Goal: Transaction & Acquisition: Purchase product/service

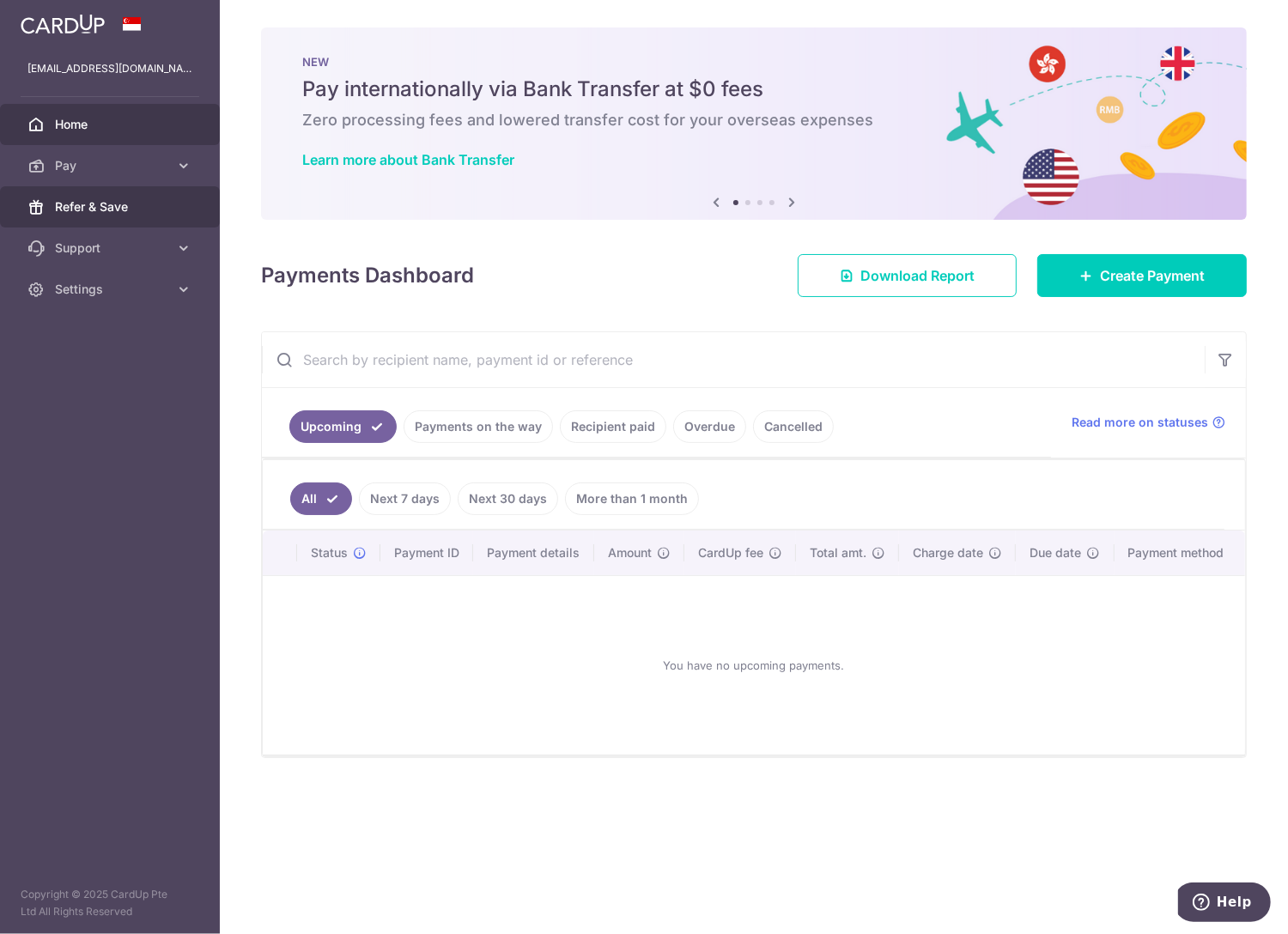
click at [105, 206] on span "Refer & Save" at bounding box center [111, 207] width 113 height 17
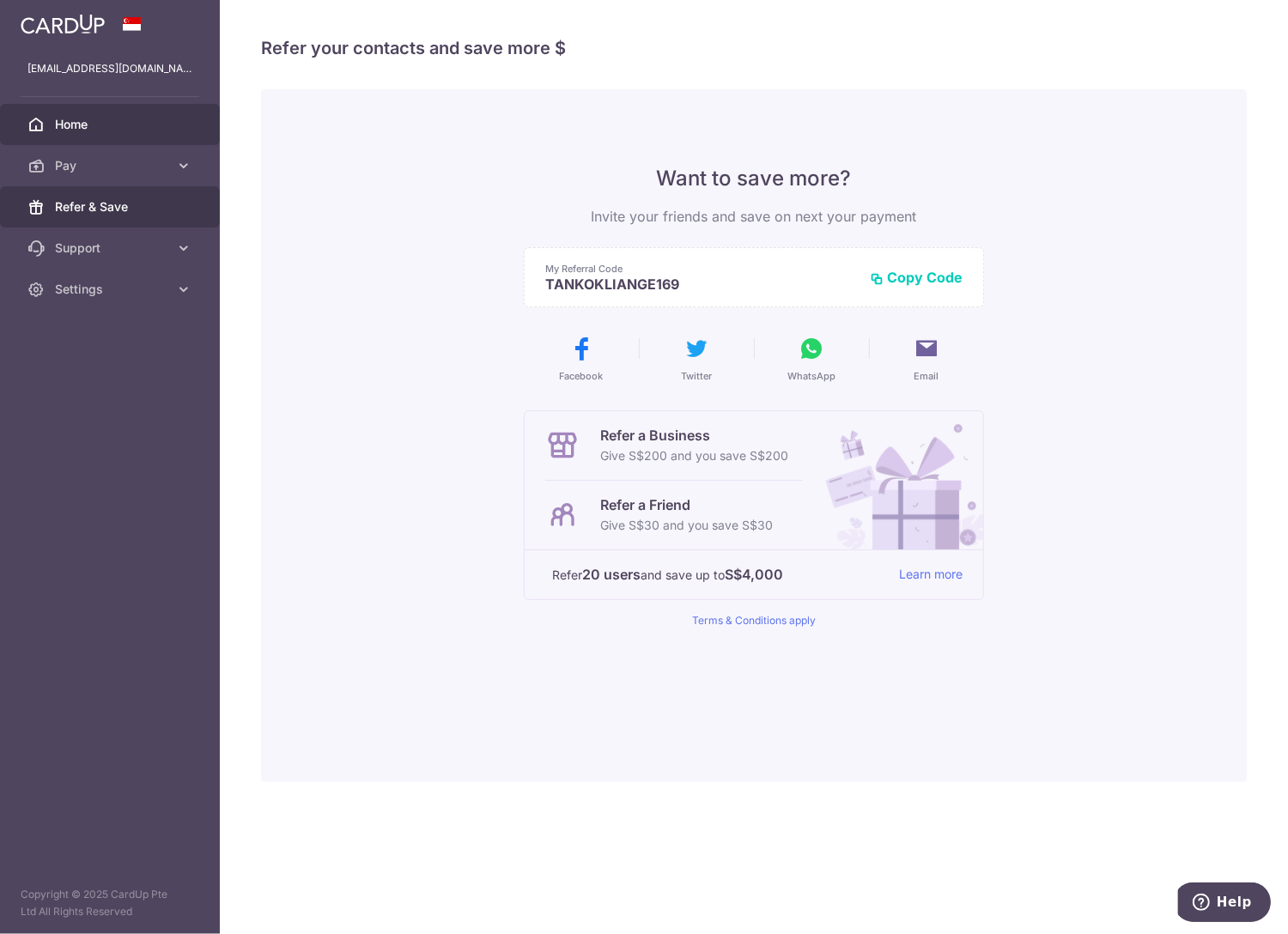
click at [114, 125] on span "Home" at bounding box center [111, 124] width 113 height 17
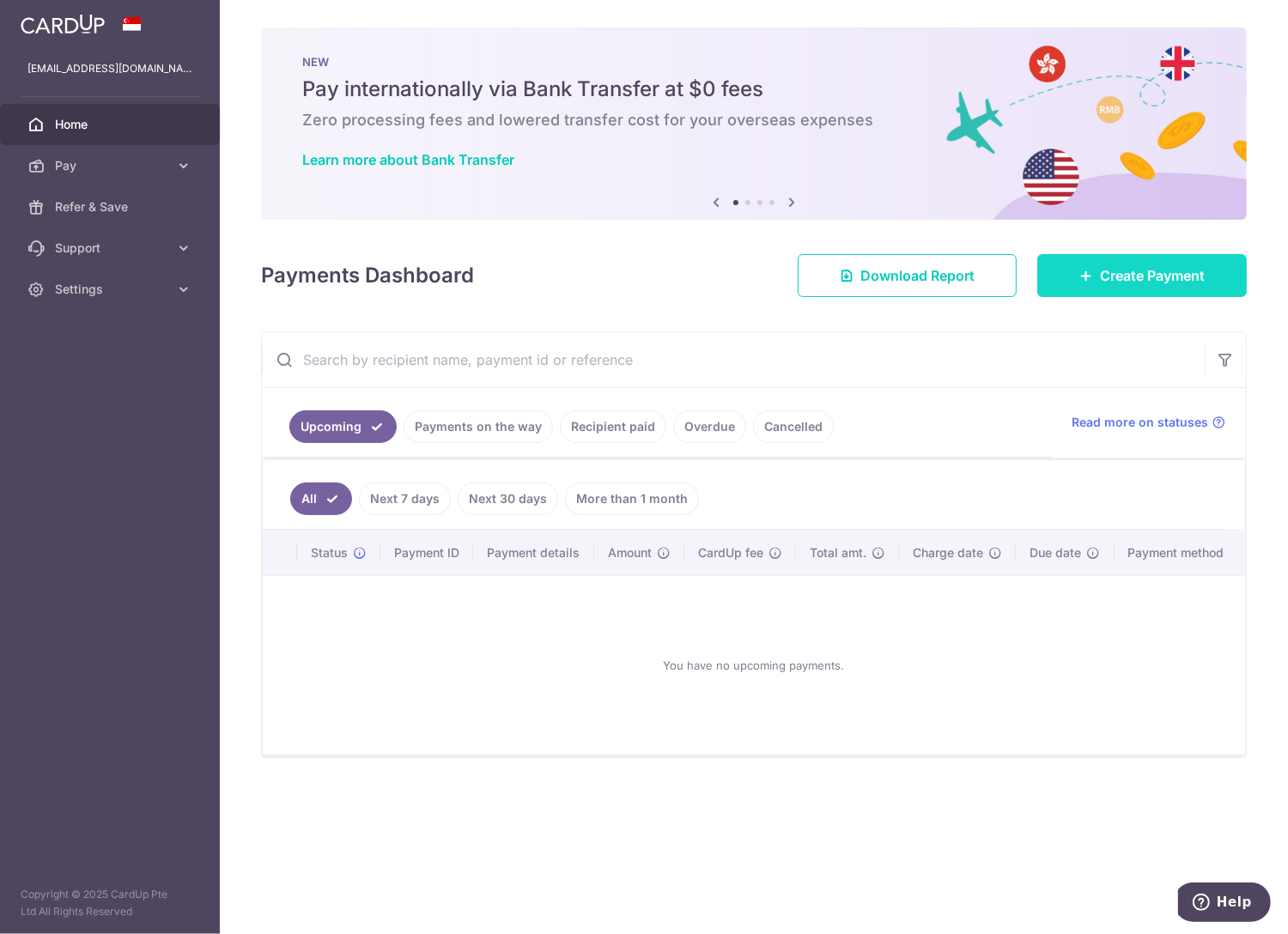
click at [1107, 272] on span "Create Payment" at bounding box center [1152, 276] width 105 height 21
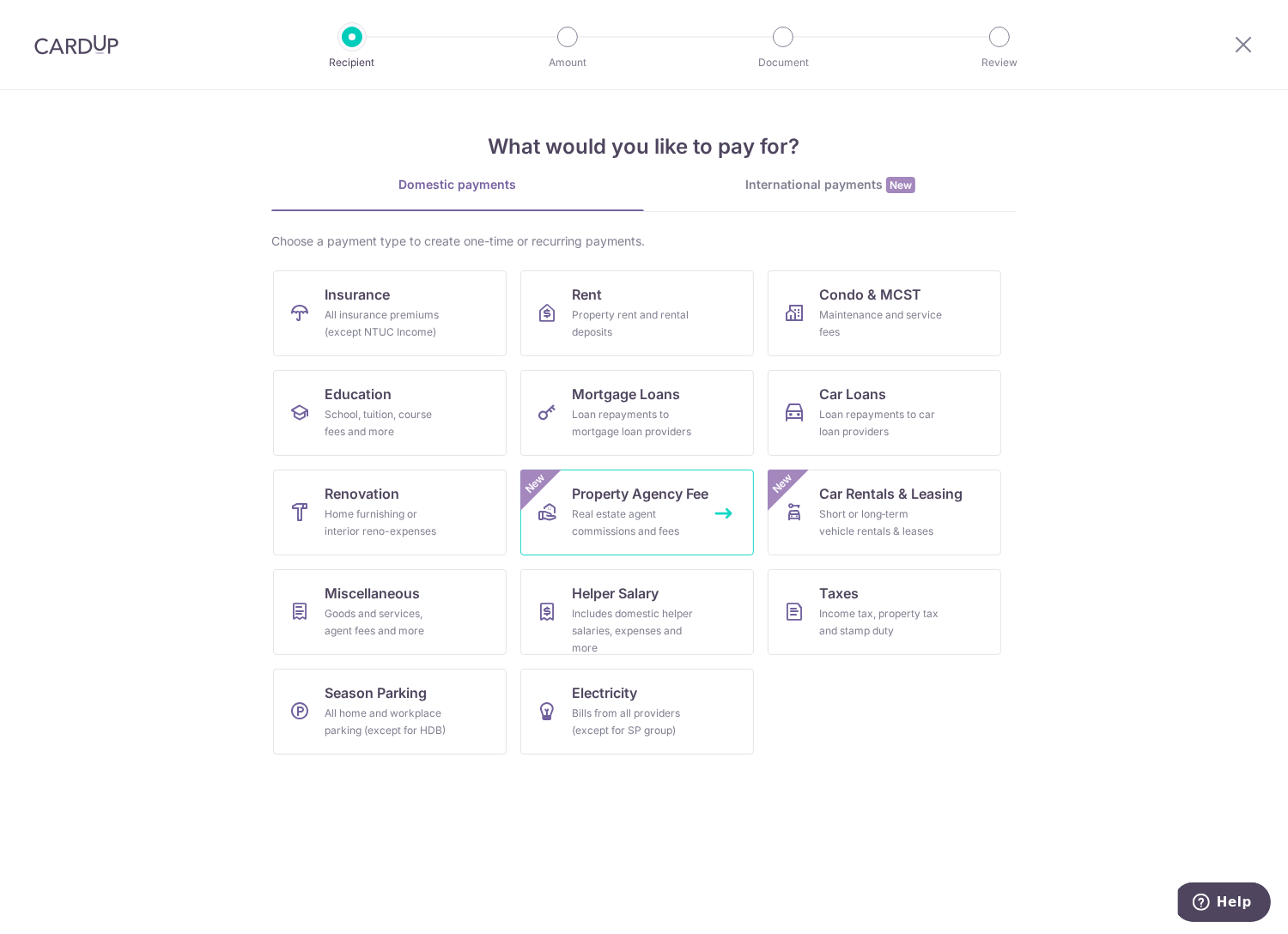
click at [586, 497] on span "Property Agency Fee" at bounding box center [640, 494] width 137 height 21
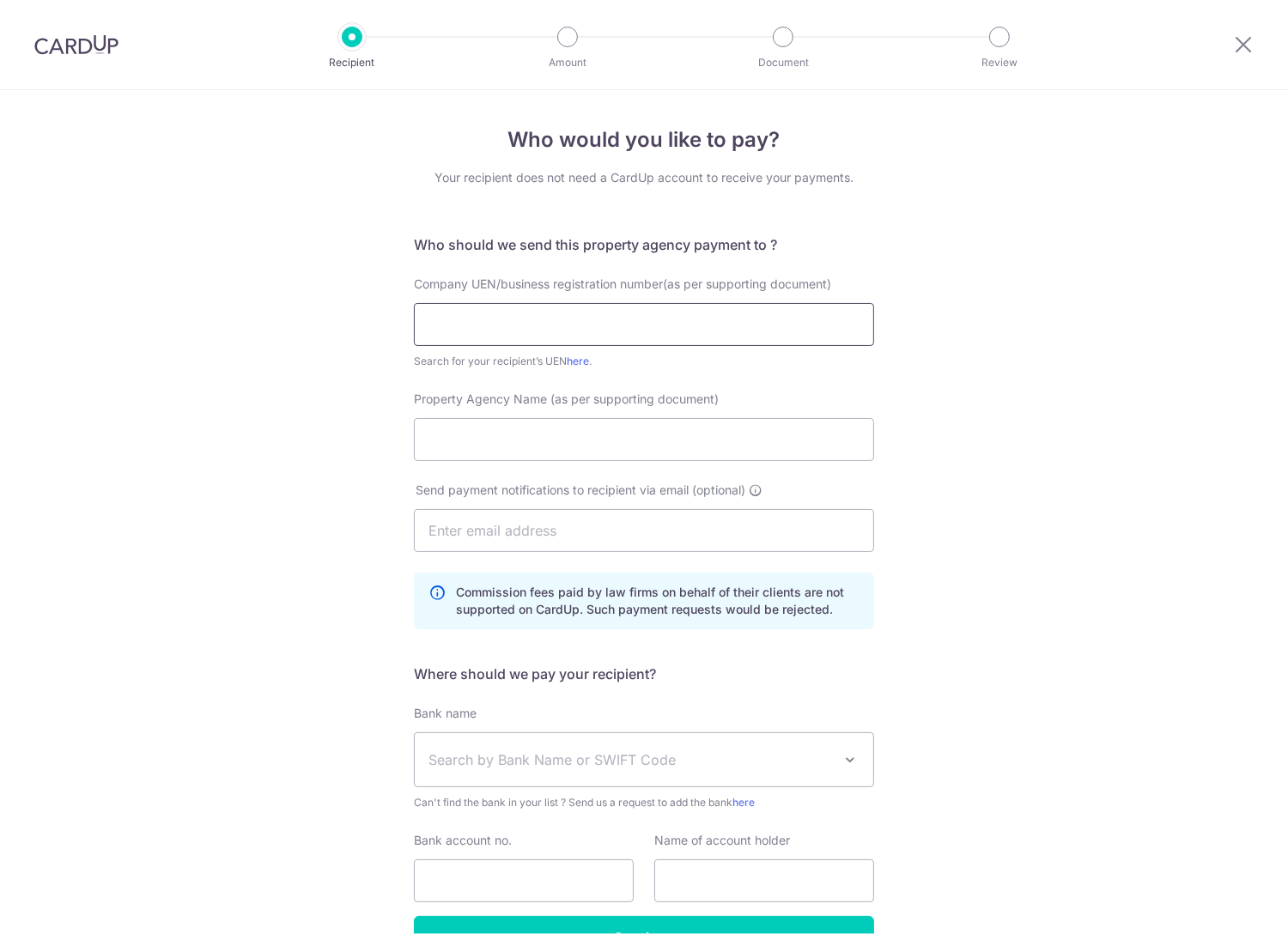
click at [462, 319] on input "text" at bounding box center [644, 324] width 460 height 43
click at [576, 360] on link "here" at bounding box center [578, 360] width 23 height 13
click at [485, 318] on input "text" at bounding box center [644, 324] width 460 height 43
type input "198103027M"
click at [572, 361] on link "here" at bounding box center [578, 360] width 23 height 13
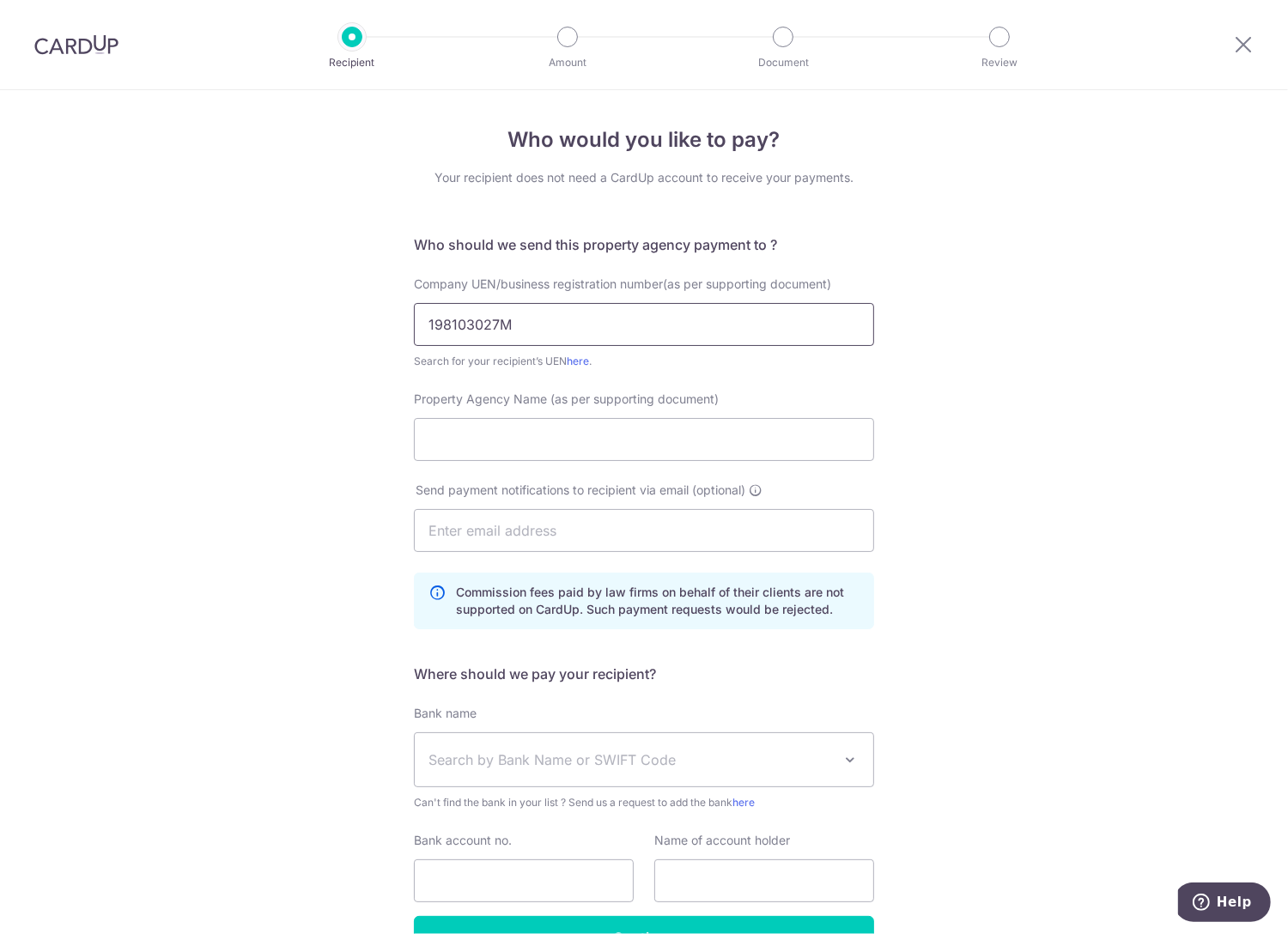
click at [522, 329] on input "198103027M" at bounding box center [644, 324] width 460 height 43
click at [496, 433] on input "Property Agency Name (as per supporting document)" at bounding box center [644, 439] width 460 height 43
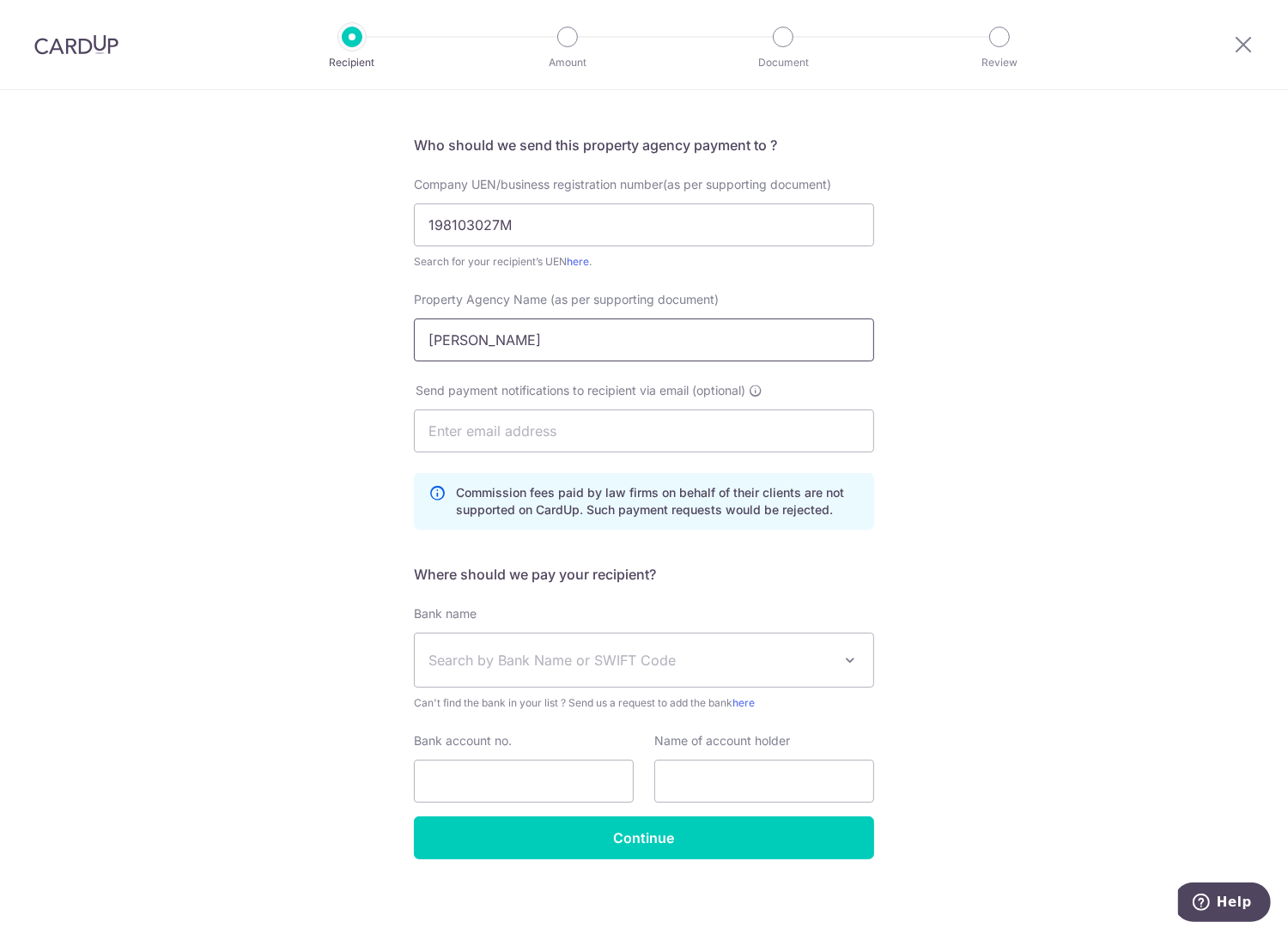
scroll to position [104, 0]
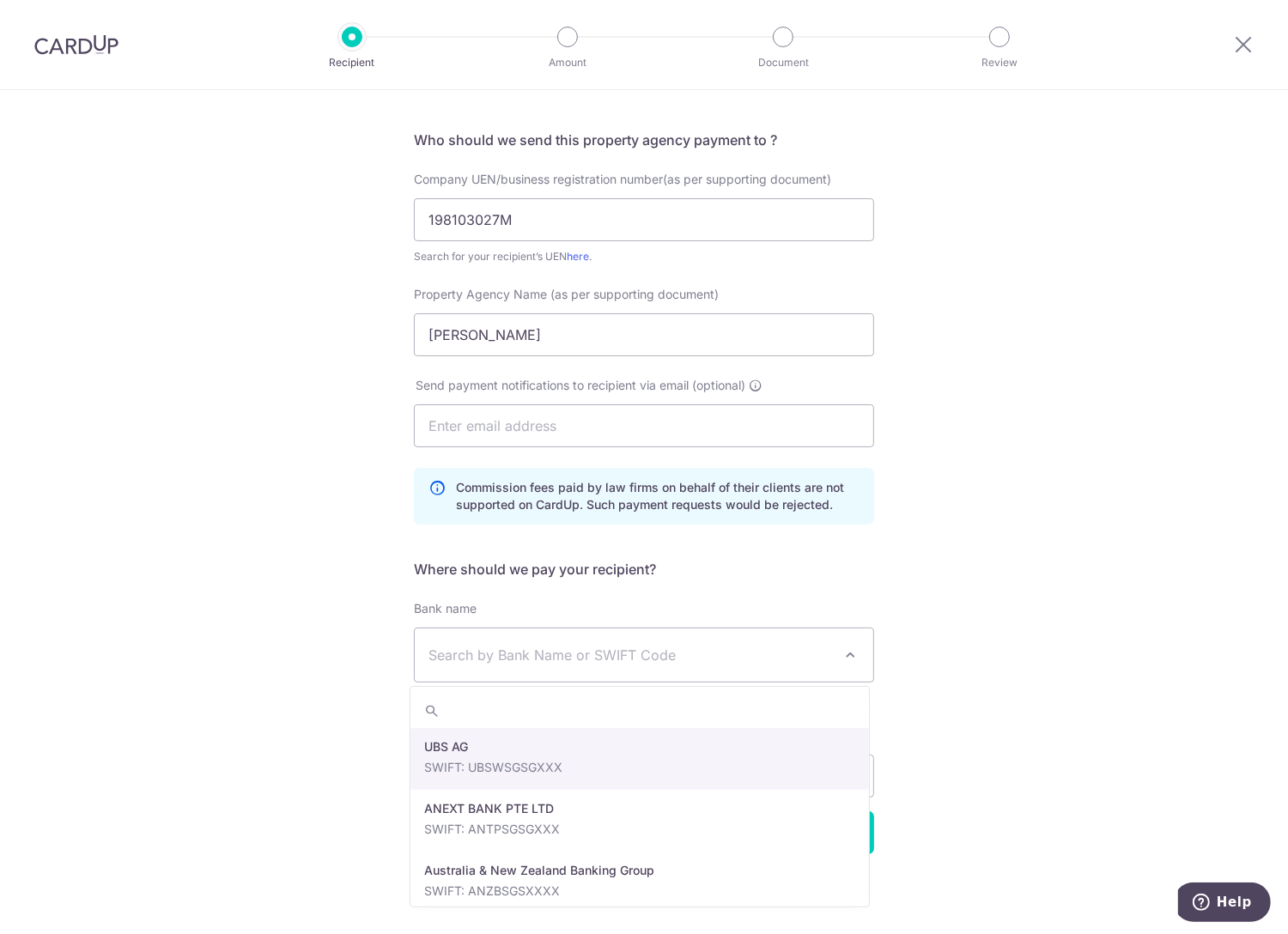
click at [517, 653] on span "Search by Bank Name or SWIFT Code" at bounding box center [630, 655] width 403 height 21
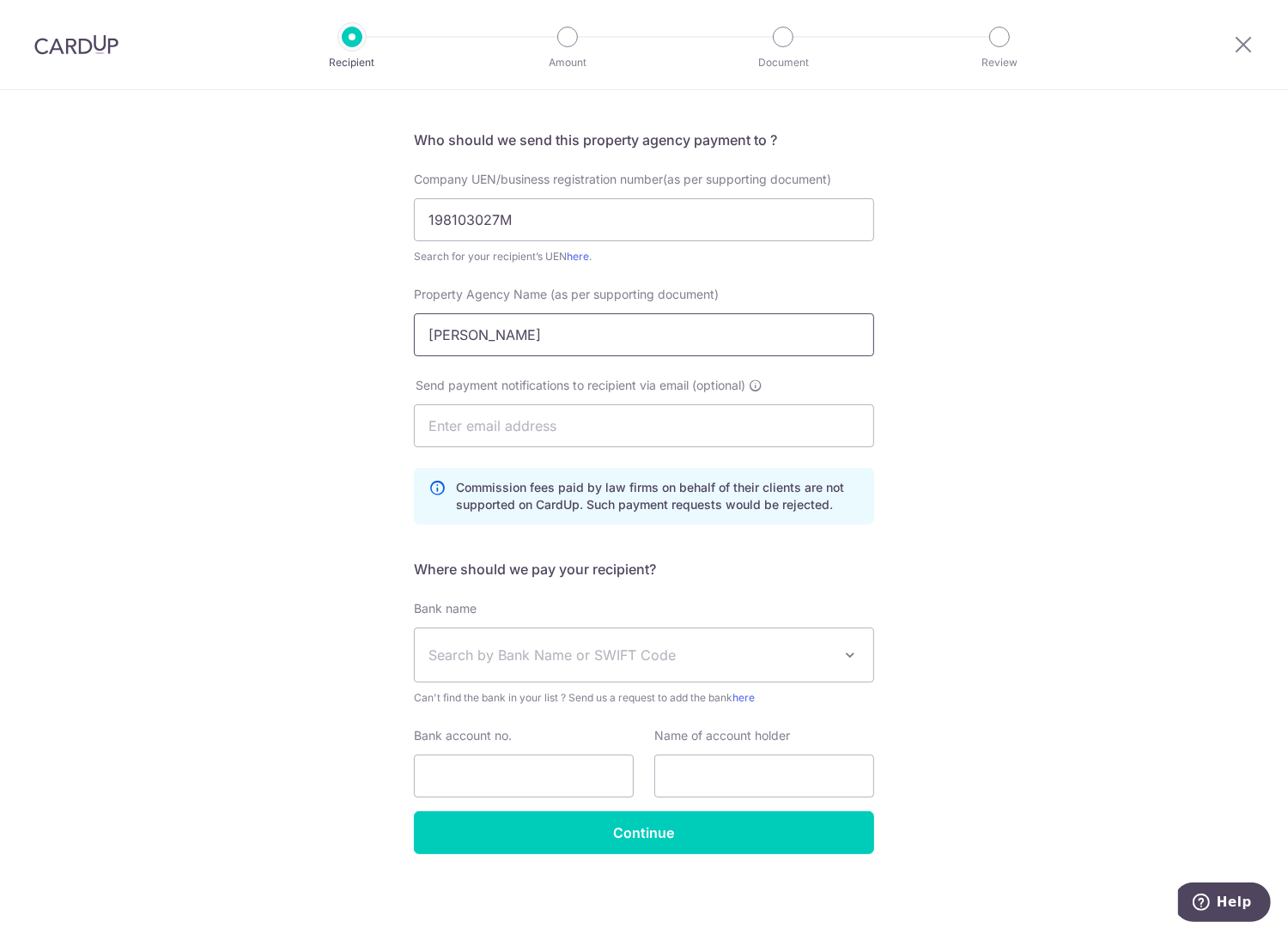
drag, startPoint x: 500, startPoint y: 333, endPoint x: 217, endPoint y: 326, distance: 283.1
click at [217, 326] on div "Who would you like to pay? Your recipient does not need a CardUp account to rec…" at bounding box center [644, 460] width 1288 height 949
type input "ERA REALTY NETWORK PTE LTD"
click at [563, 642] on span "Search by Bank Name or SWIFT Code" at bounding box center [644, 655] width 458 height 53
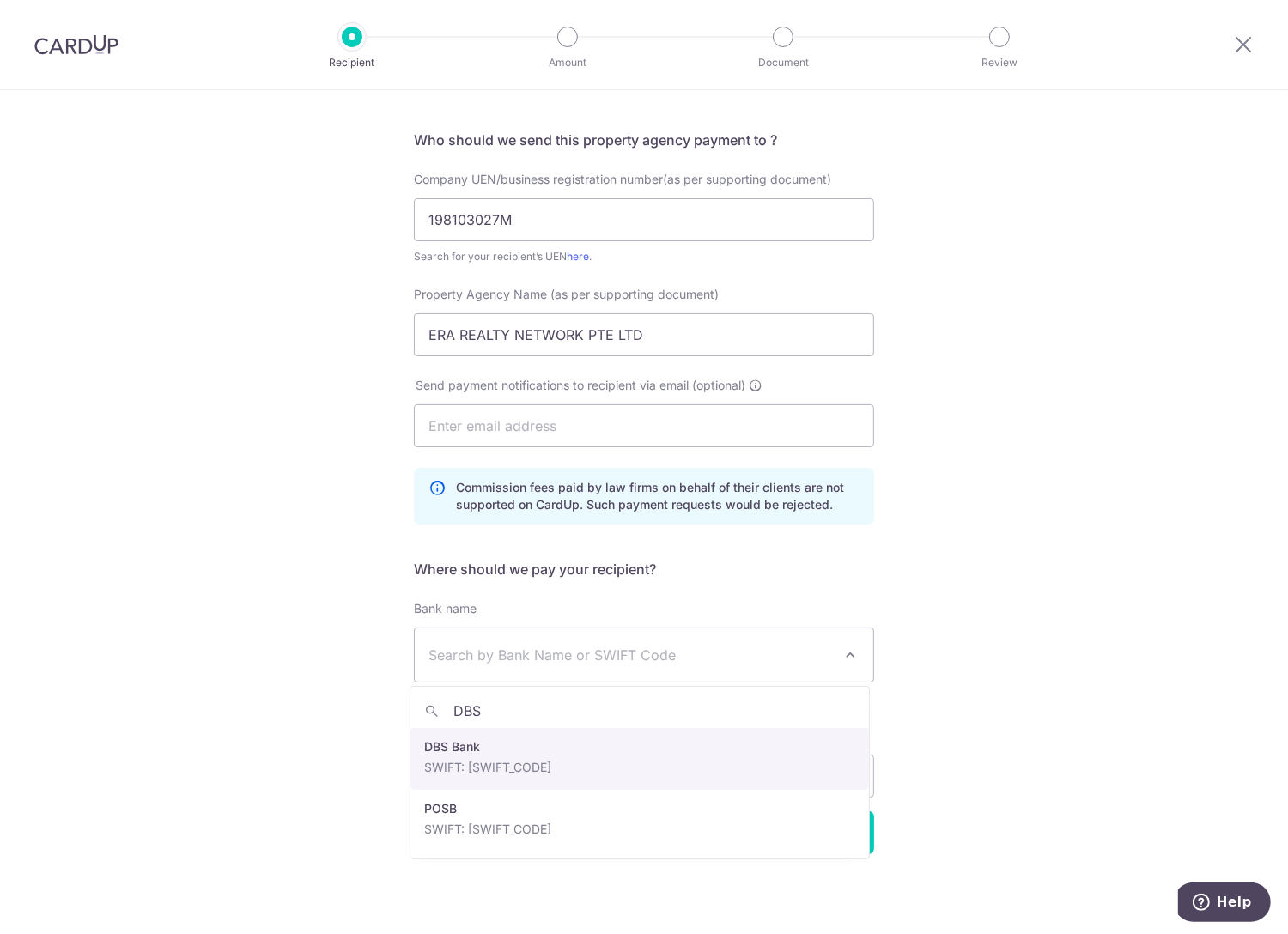
type input "DBS"
drag, startPoint x: 493, startPoint y: 758, endPoint x: 497, endPoint y: 736, distance: 22.4
select select "6"
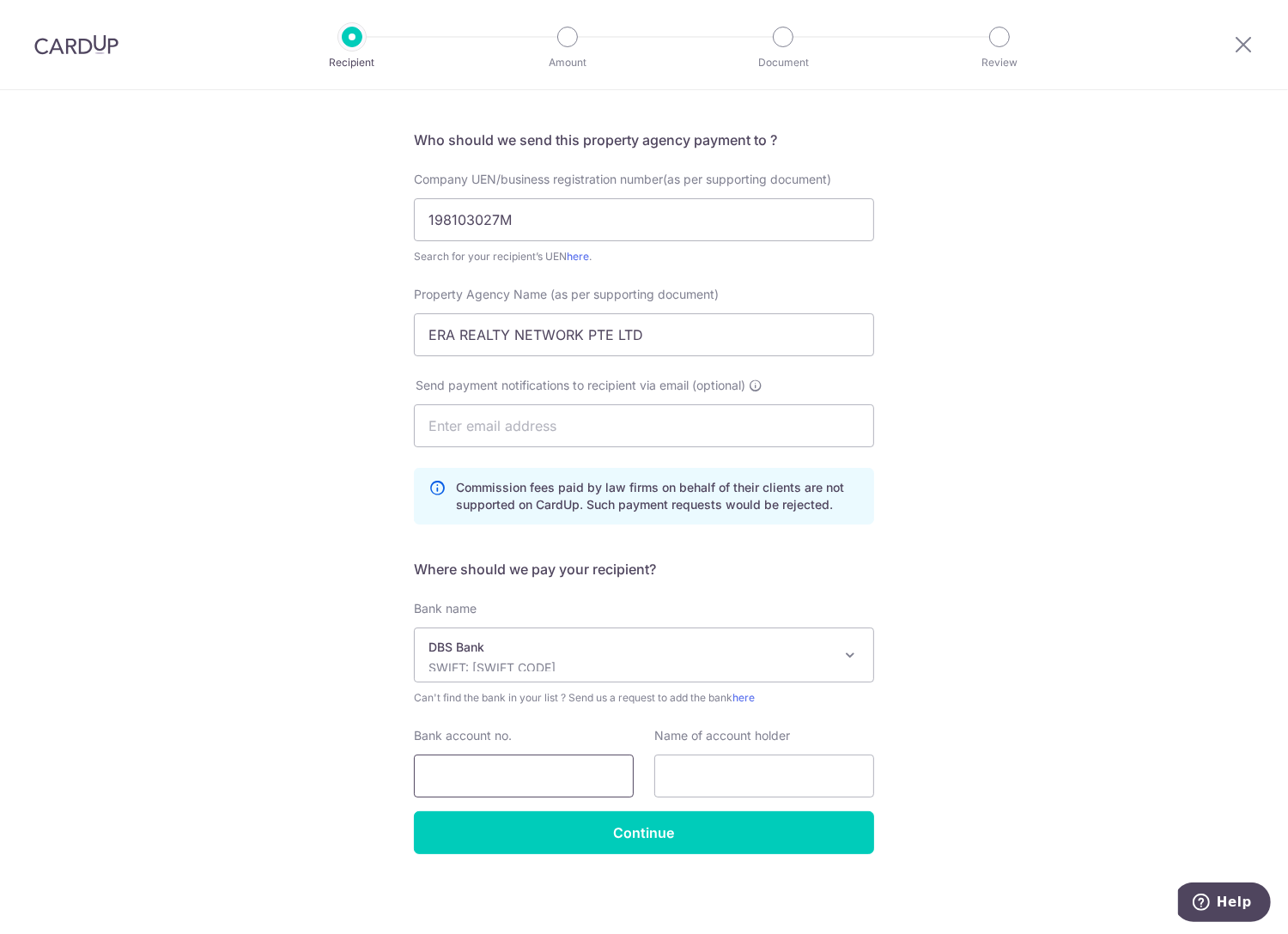
click at [477, 772] on input "Bank account no." at bounding box center [523, 776] width 219 height 43
click at [448, 776] on input "0650066203" at bounding box center [523, 776] width 219 height 43
type input "0650066203"
click at [793, 774] on input "text" at bounding box center [764, 776] width 219 height 43
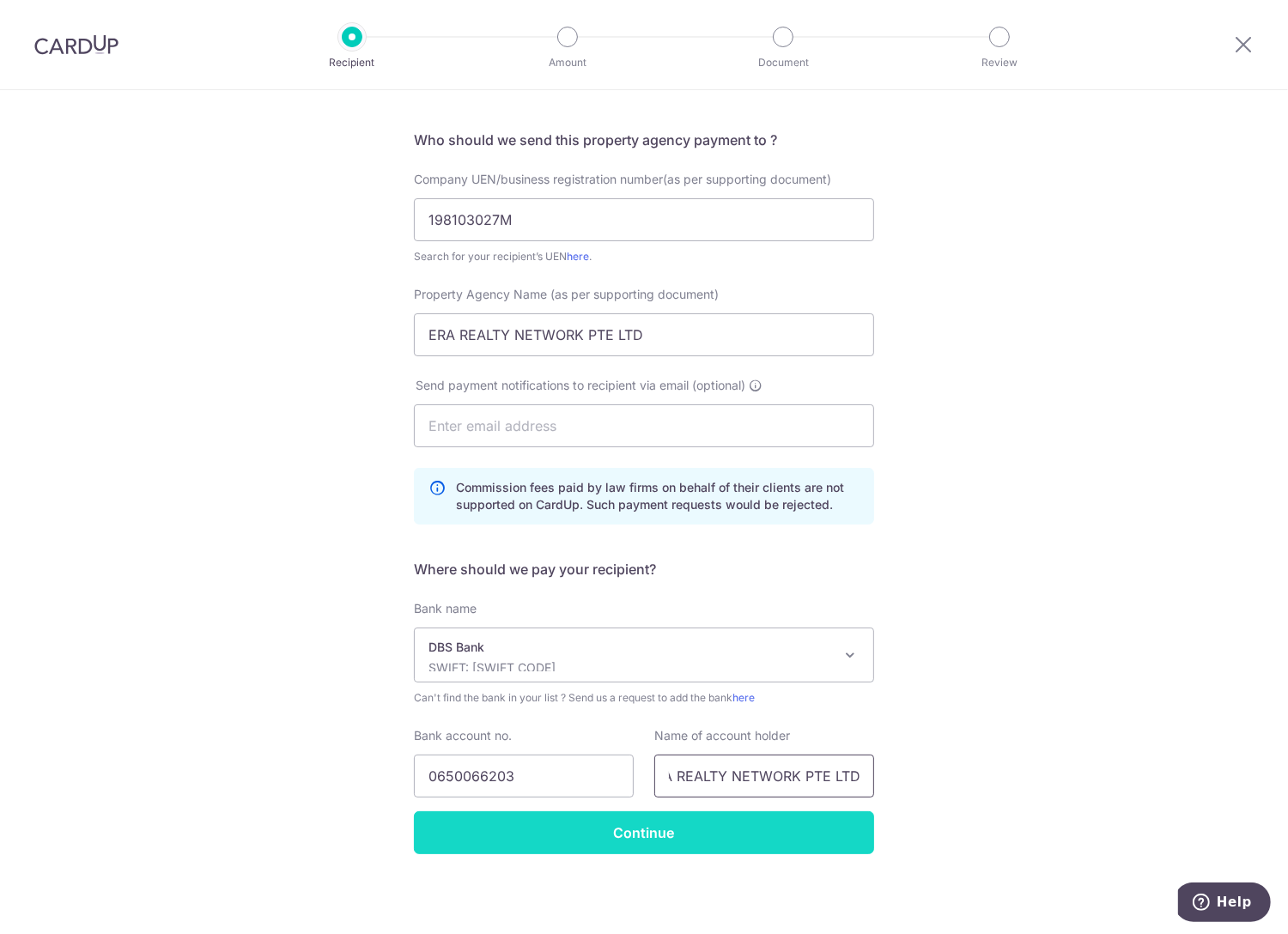
type input "ERA REALTY NETWORK PTE LTD"
click at [666, 842] on input "Continue" at bounding box center [644, 832] width 460 height 43
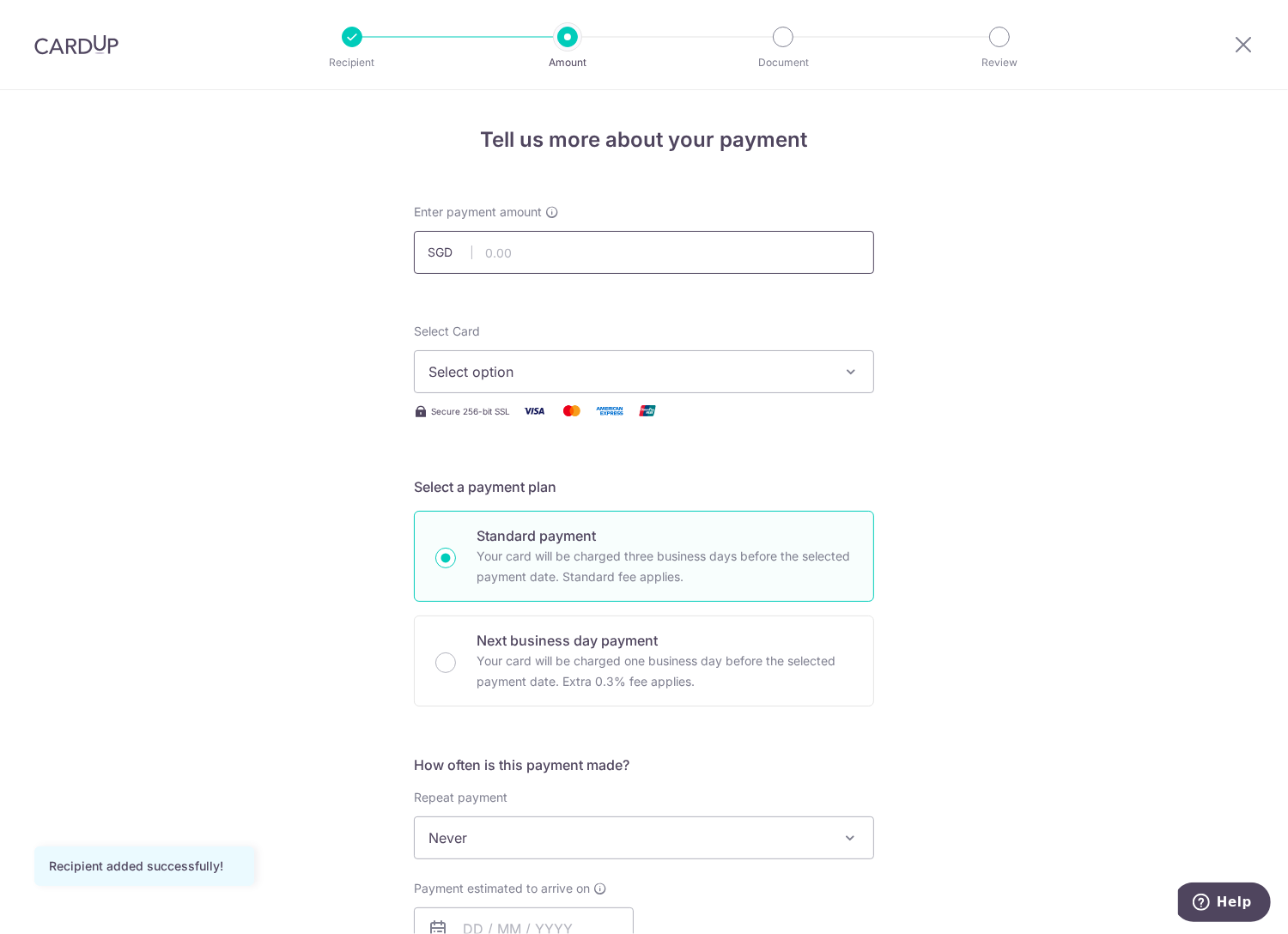
click at [525, 259] on input "text" at bounding box center [644, 252] width 460 height 43
type input "3,488.00"
click at [529, 288] on form "Enter payment amount SGD 3,488.00 3488.00 Recipient added successfully! Select …" at bounding box center [644, 883] width 460 height 1359
click at [535, 366] on span "Select option" at bounding box center [628, 372] width 400 height 21
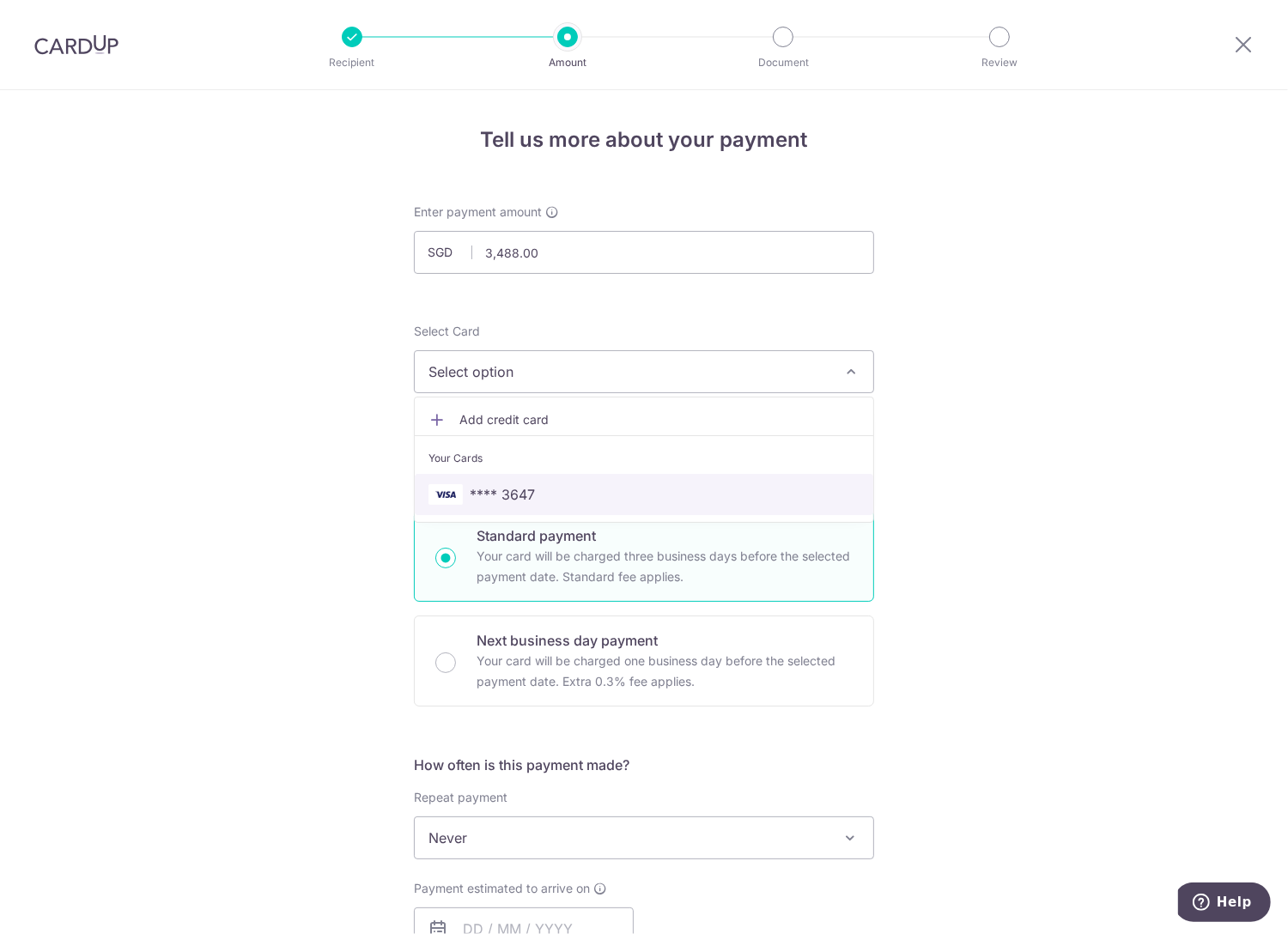
drag, startPoint x: 545, startPoint y: 494, endPoint x: 530, endPoint y: 494, distance: 15.0
click at [545, 494] on span "**** 3647" at bounding box center [644, 494] width 431 height 21
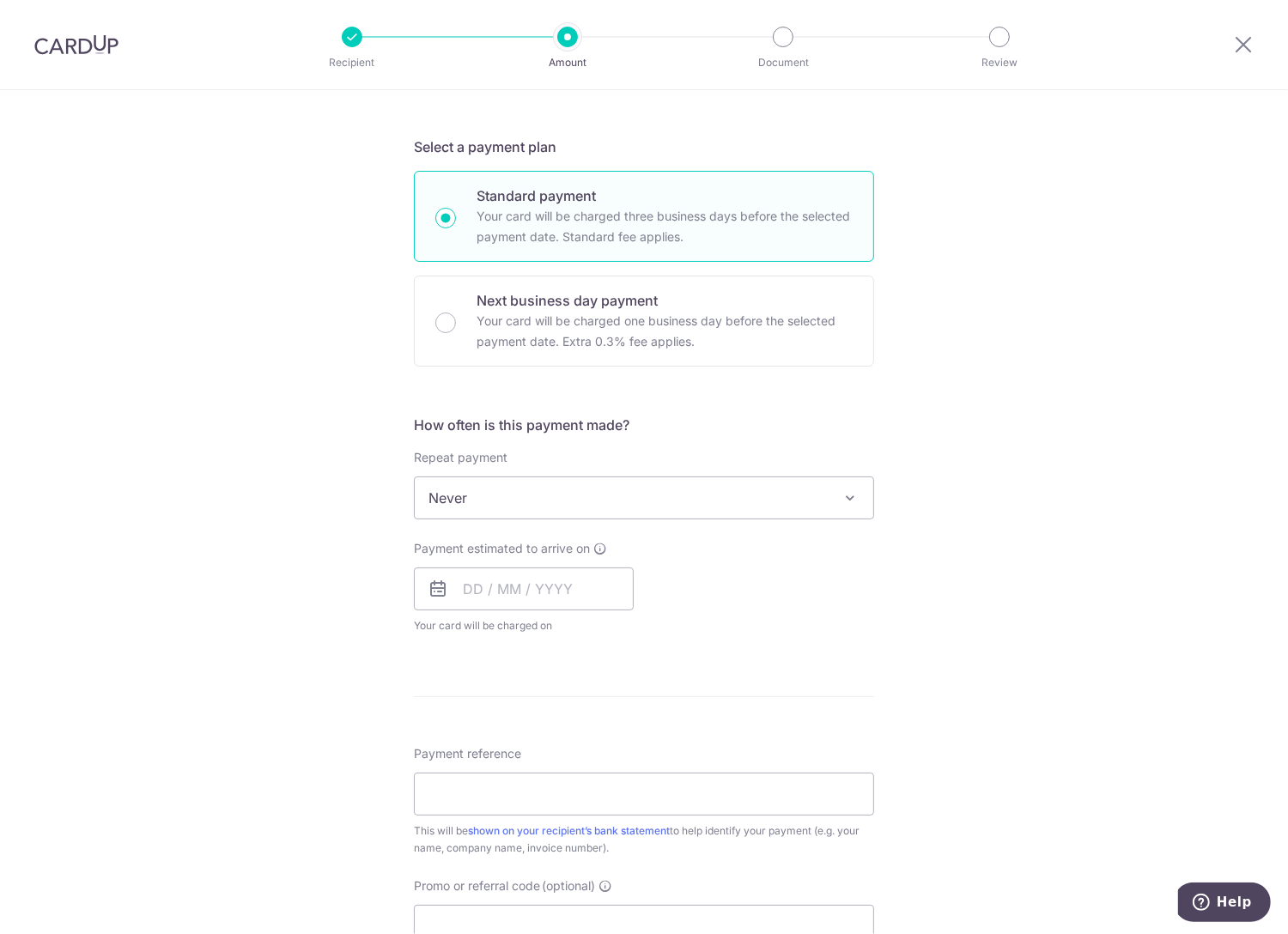
scroll to position [342, 0]
click at [570, 585] on input "text" at bounding box center [523, 586] width 219 height 43
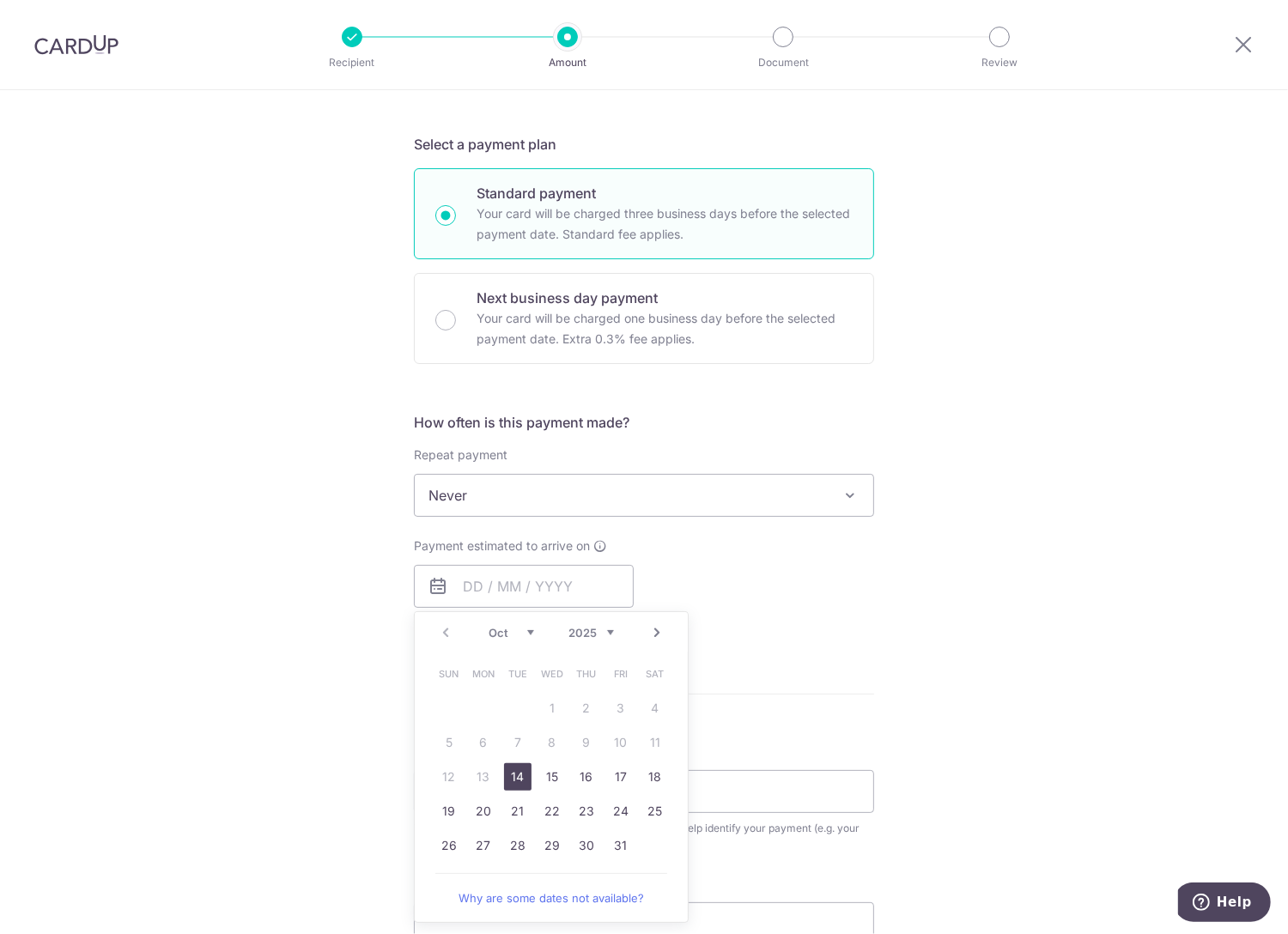
click at [523, 780] on link "14" at bounding box center [518, 776] width 28 height 28
type input "14/10/2025"
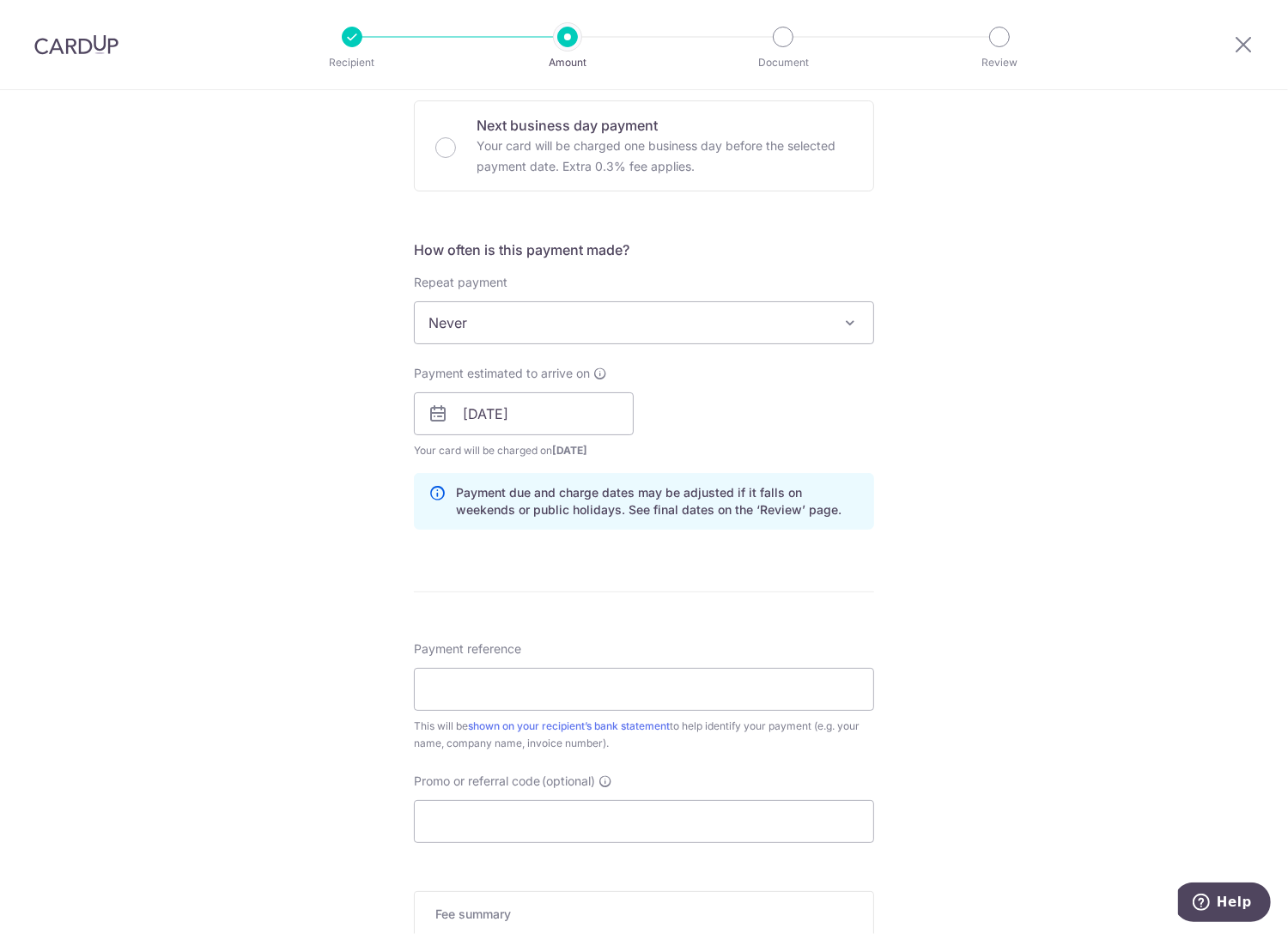
scroll to position [600, 0]
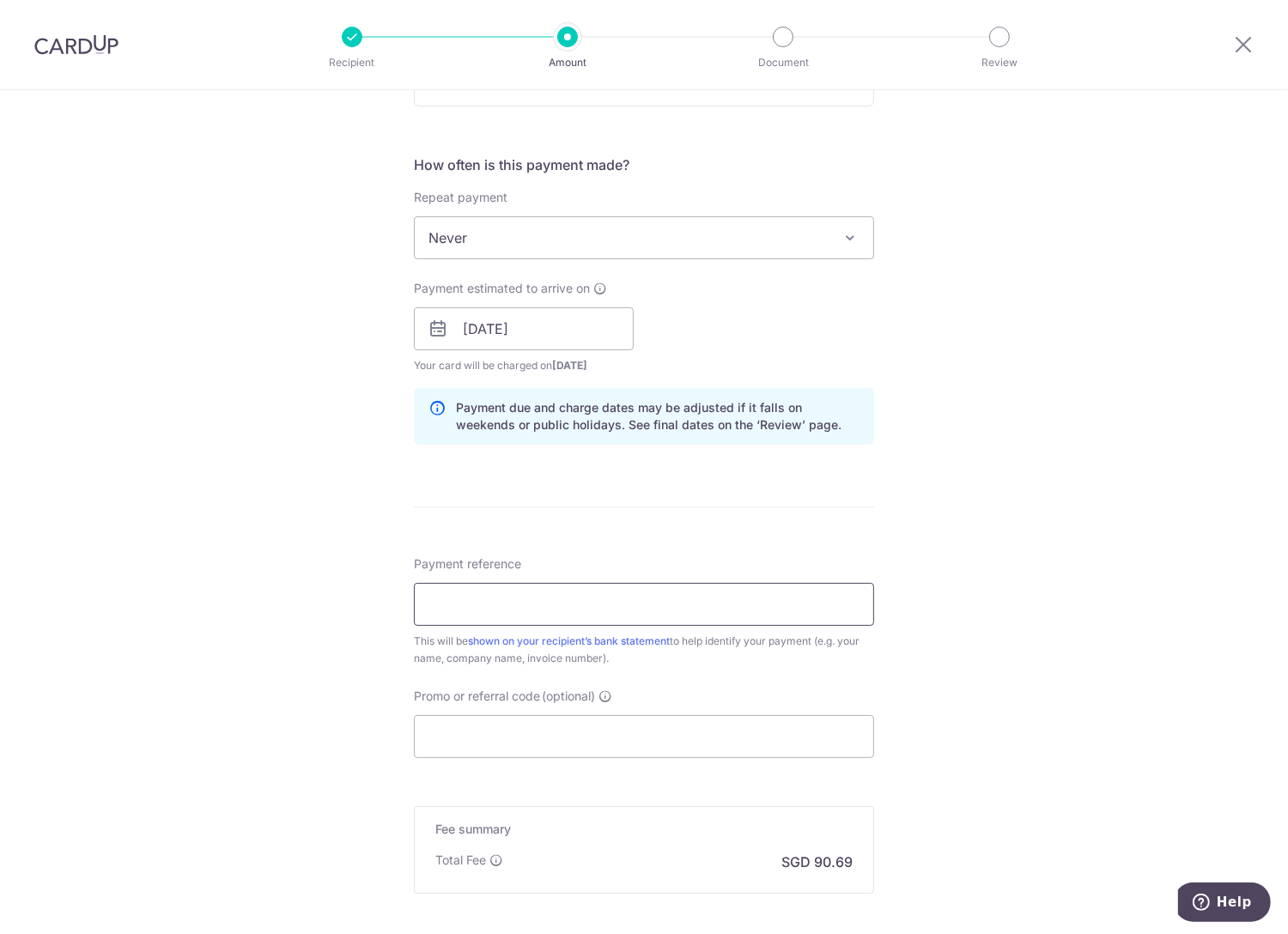
click at [455, 611] on input "Payment reference" at bounding box center [644, 603] width 460 height 43
type input "NVL2594136"
click at [482, 731] on input "Promo or referral code (optional)" at bounding box center [644, 736] width 460 height 43
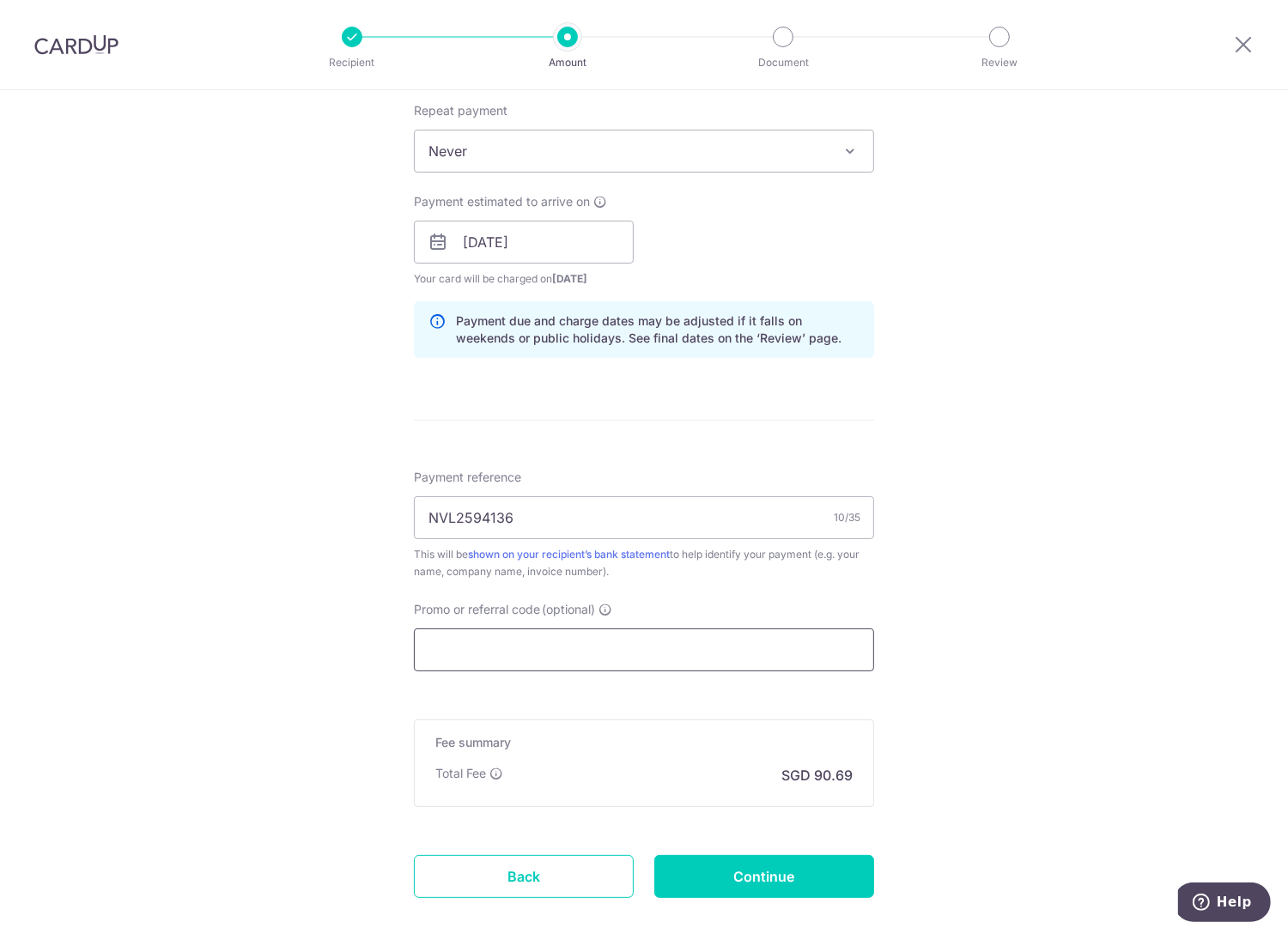
click at [631, 649] on input "Promo or referral code (optional)" at bounding box center [644, 649] width 460 height 43
paste input "3HOME25R"
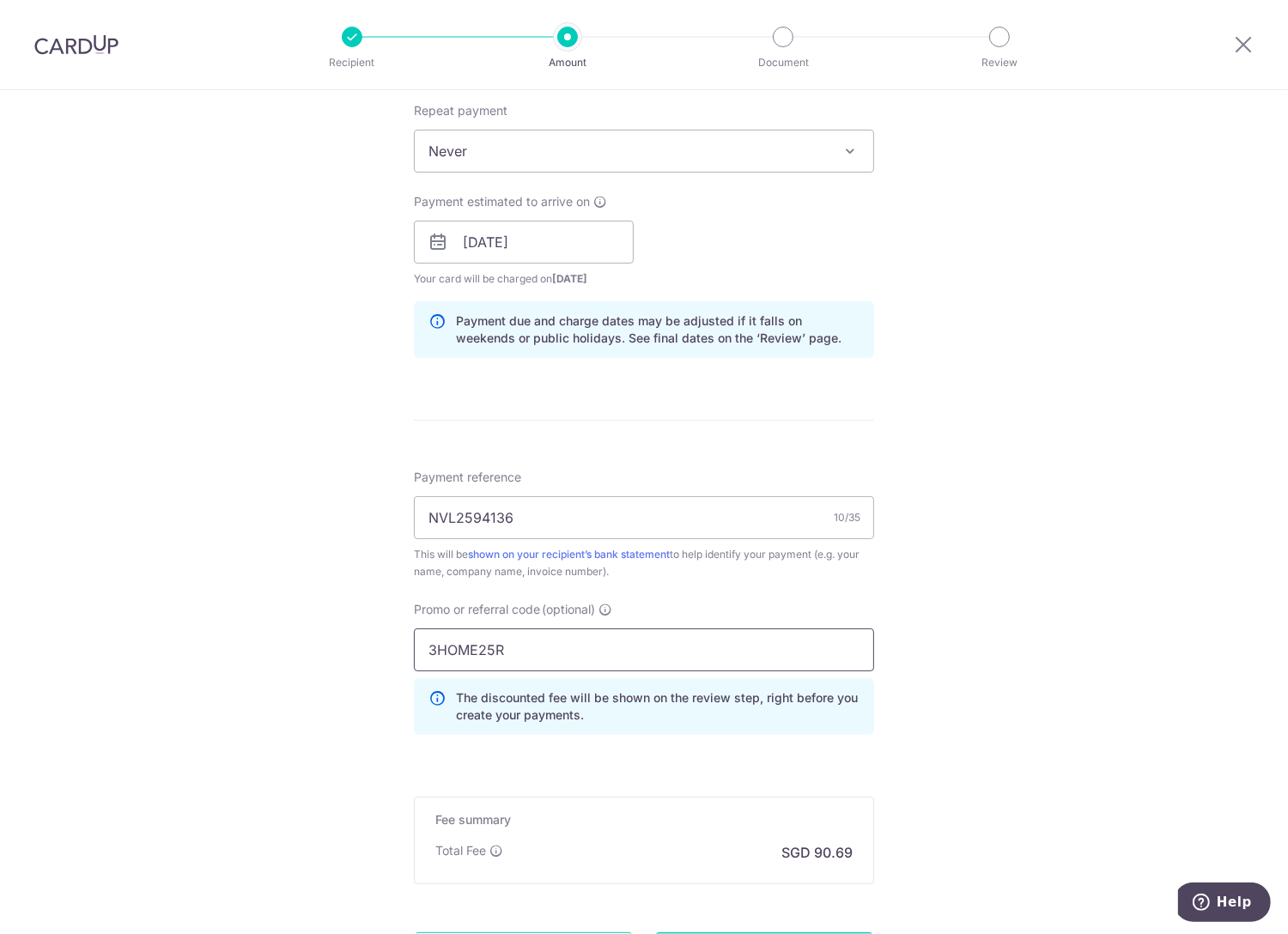
type input "3HOME25R"
click at [650, 747] on form "Enter payment amount SGD 3,488.00 3488.00 Recipient added successfully! Select …" at bounding box center [644, 270] width 460 height 1506
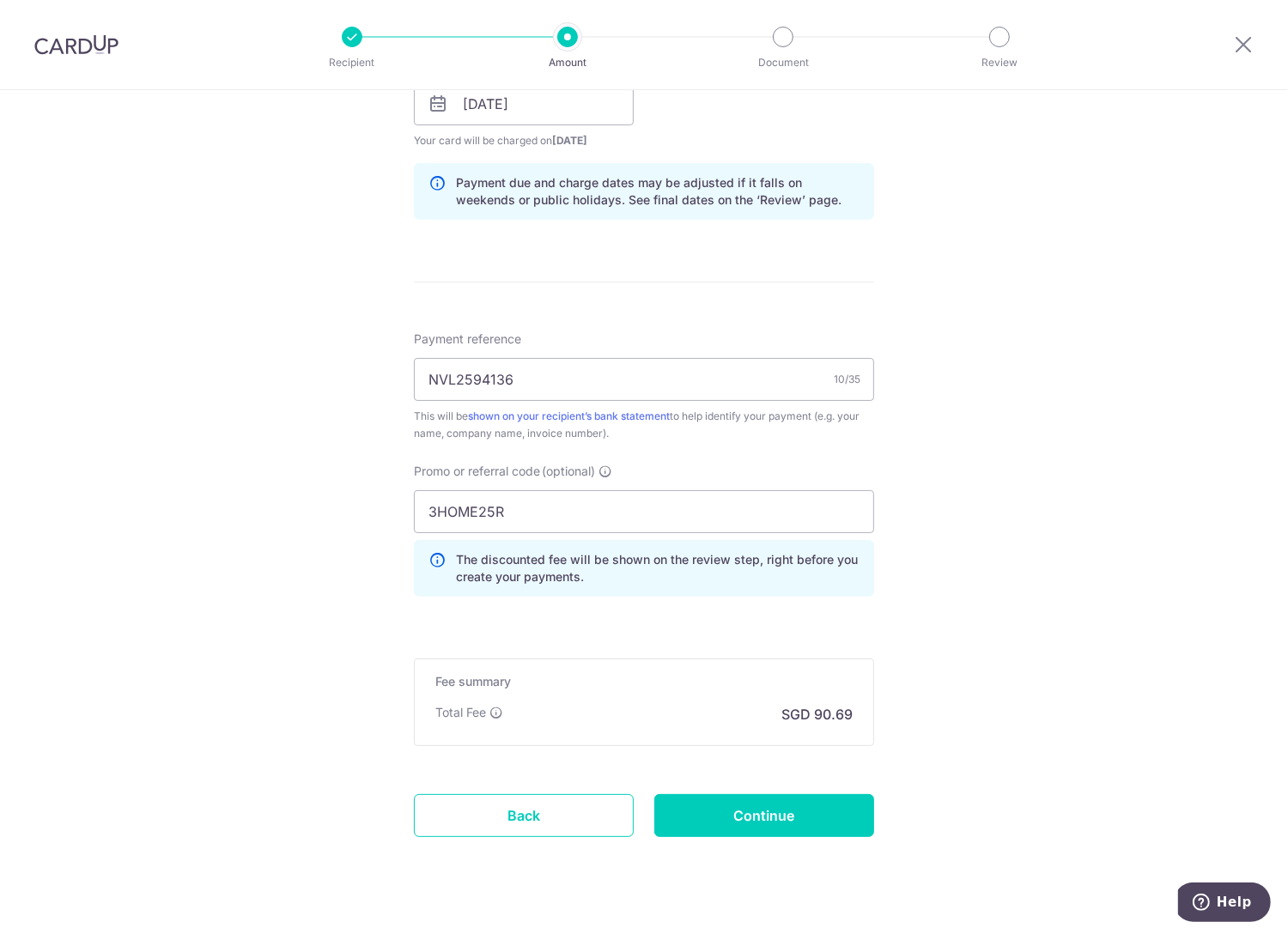
scroll to position [853, 0]
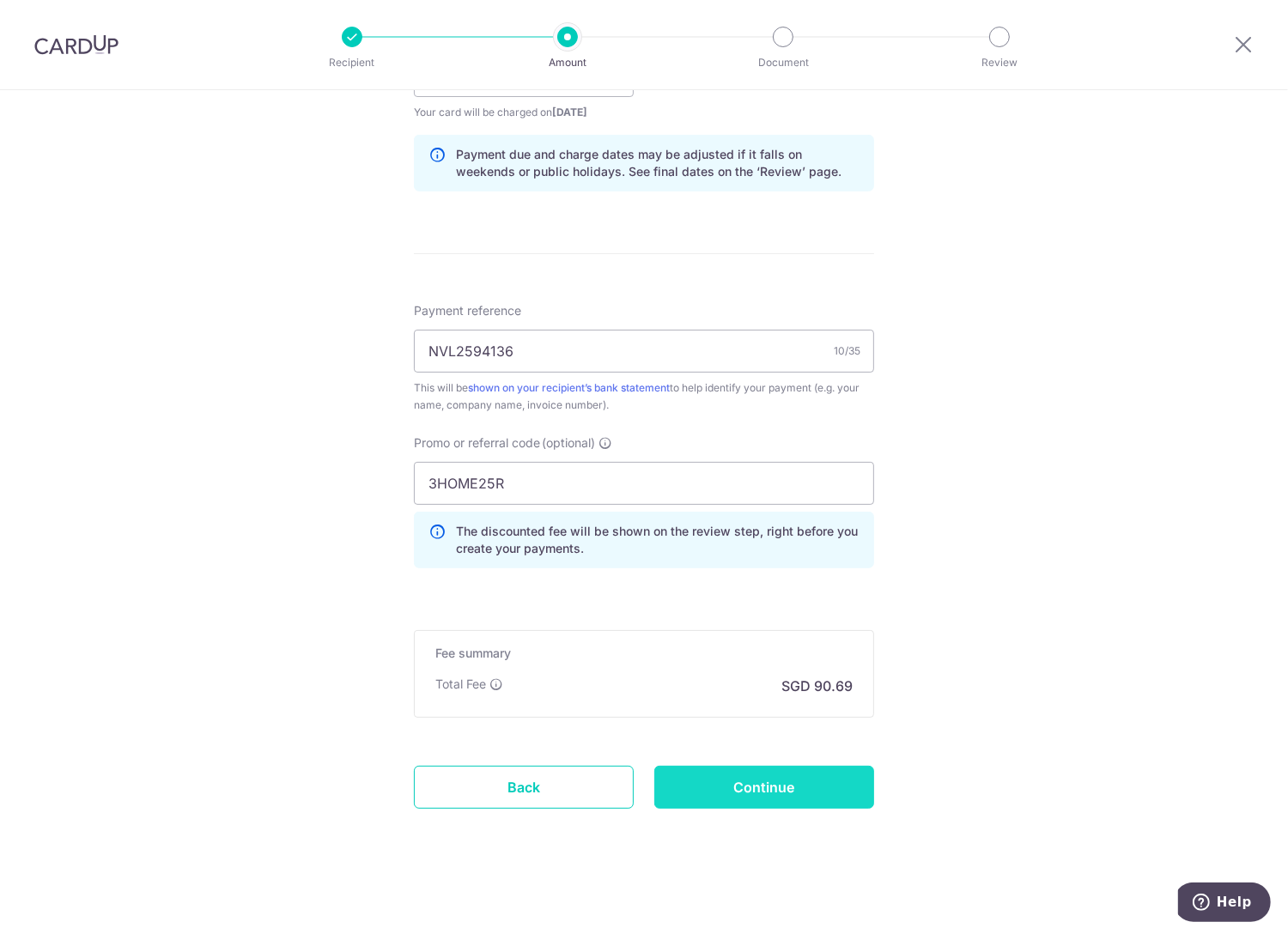
click at [807, 777] on input "Continue" at bounding box center [764, 786] width 219 height 43
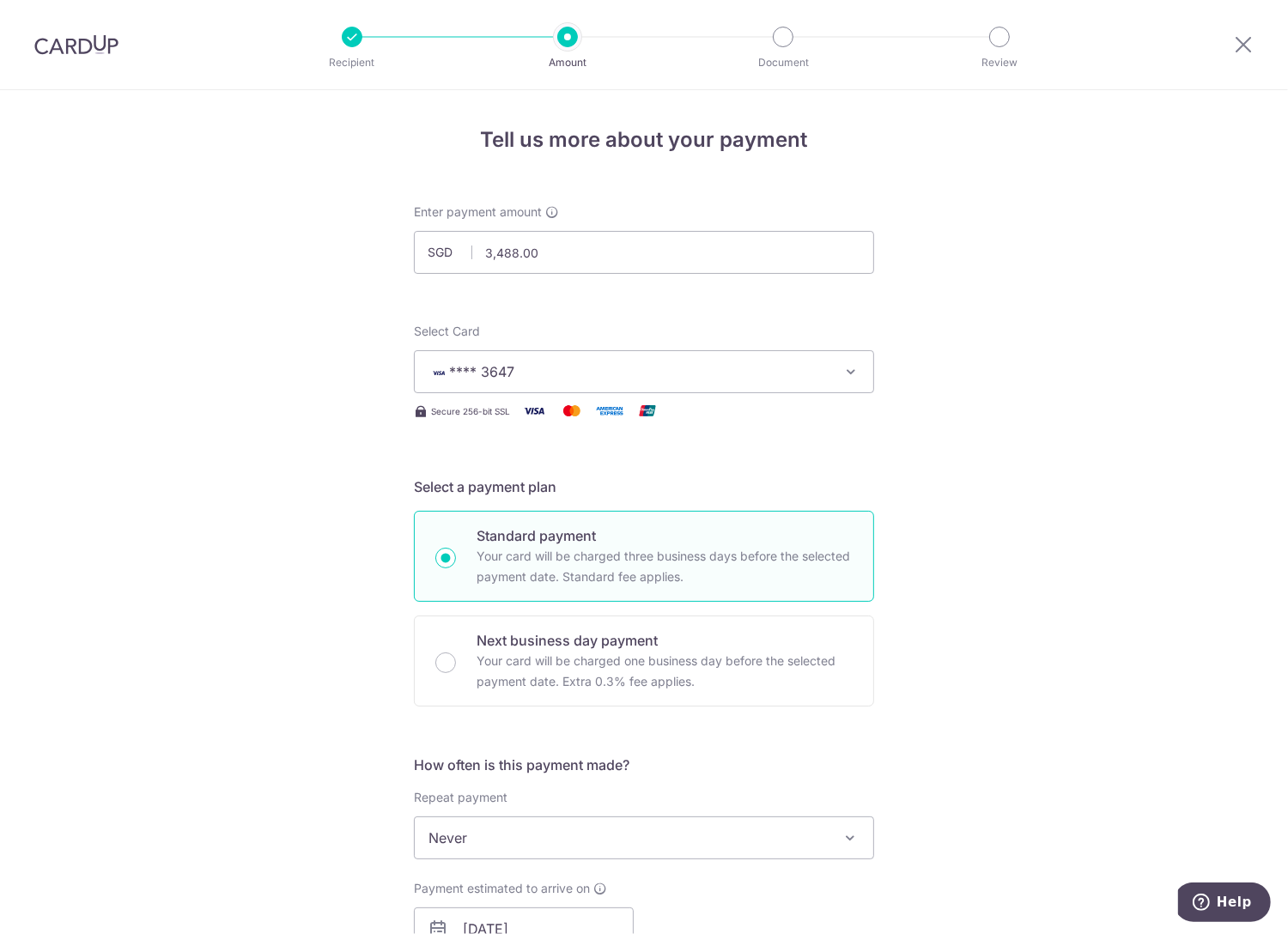
scroll to position [878, 0]
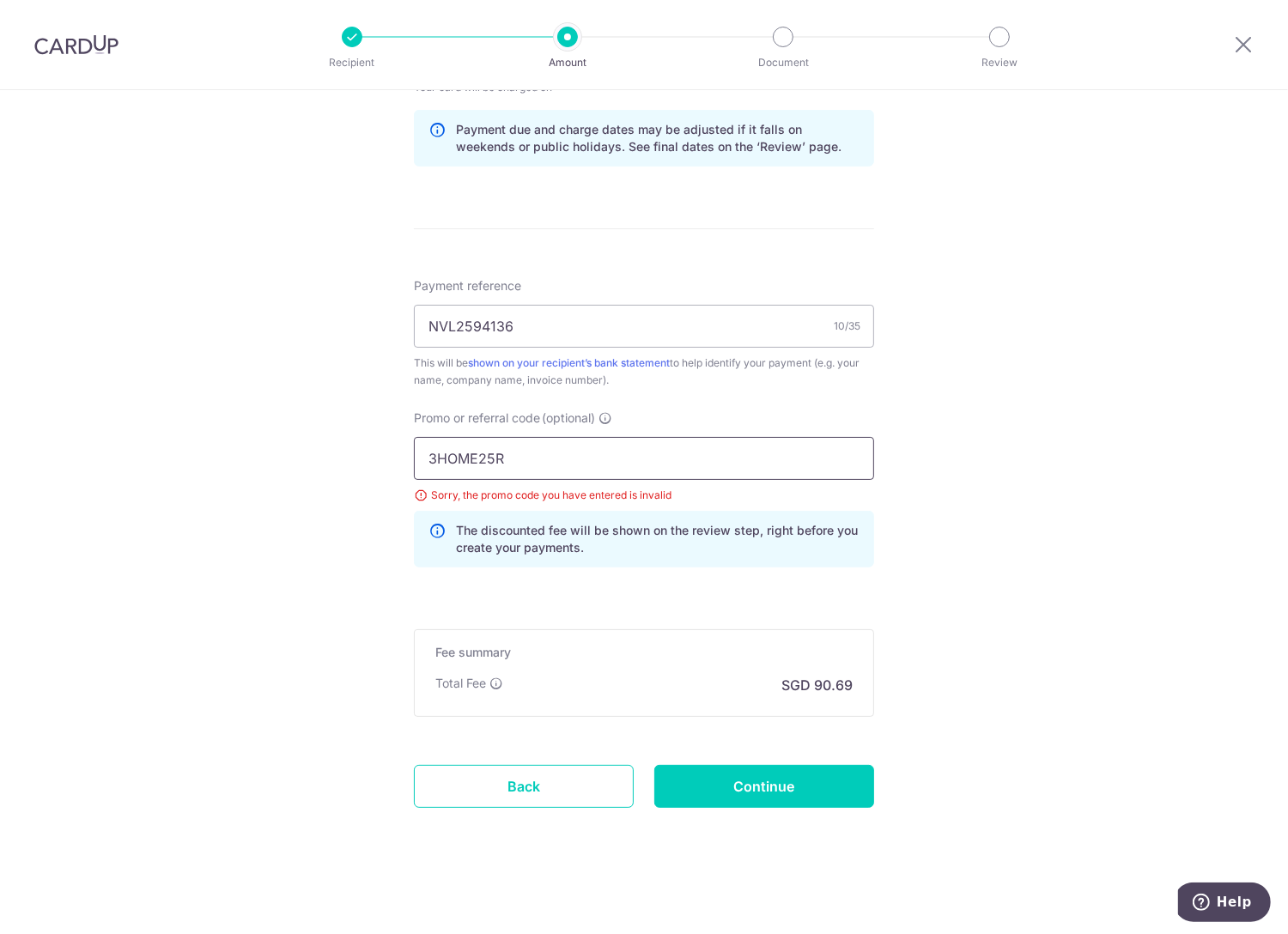
click at [527, 460] on input "3HOME25R" at bounding box center [644, 458] width 460 height 43
drag, startPoint x: 514, startPoint y: 460, endPoint x: 411, endPoint y: 464, distance: 103.1
click at [374, 465] on div "Tell us more about your payment Enter payment amount SGD 3,488.00 3488.00 Selec…" at bounding box center [644, 74] width 1288 height 1724
click at [539, 458] on input "3HOME25R" at bounding box center [644, 458] width 460 height 43
drag, startPoint x: 419, startPoint y: 455, endPoint x: 351, endPoint y: 459, distance: 68.1
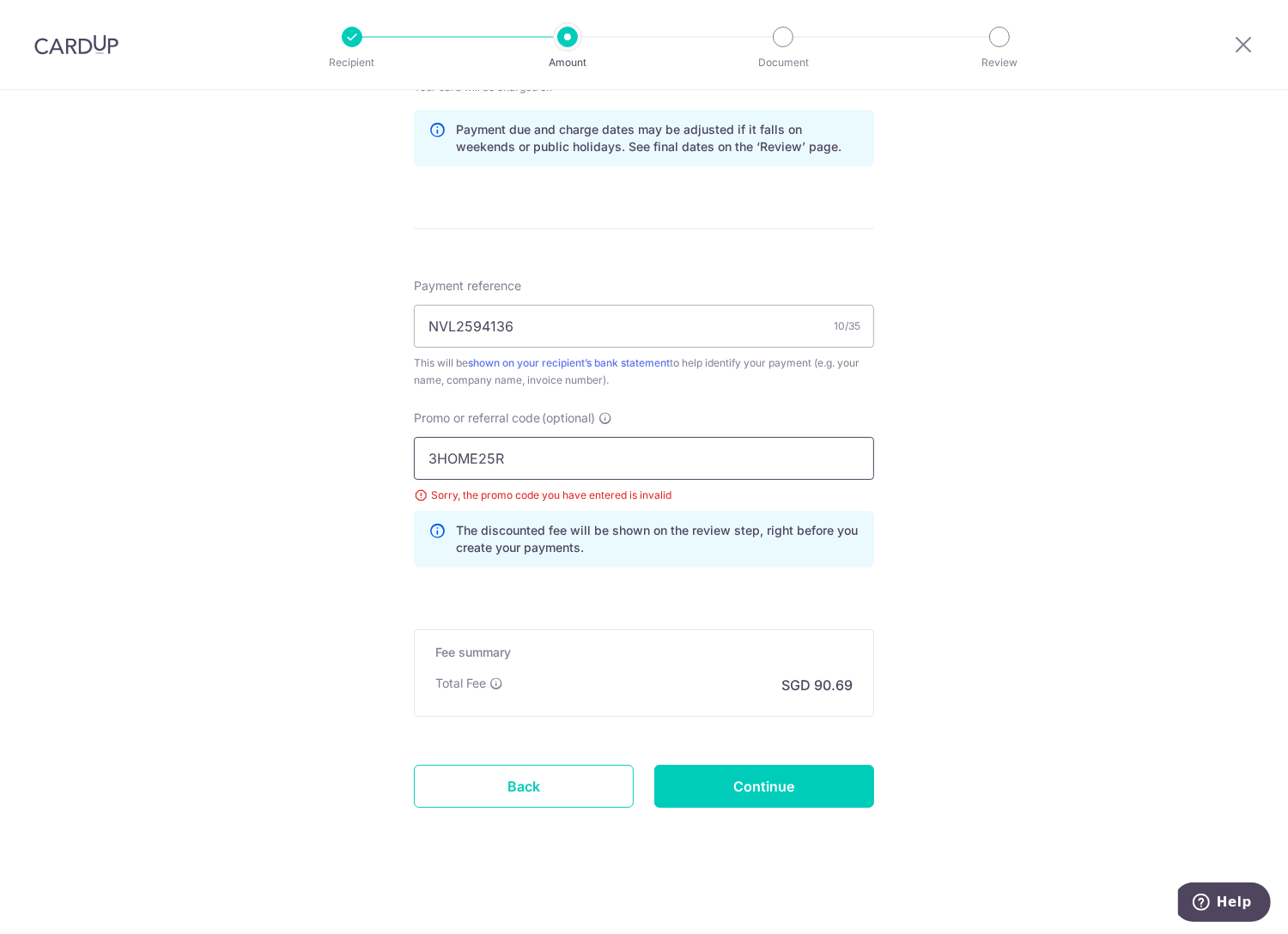
click at [351, 459] on div "Tell us more about your payment Enter payment amount SGD 3,488.00 3488.00 Selec…" at bounding box center [644, 74] width 1288 height 1724
paste input "OFF225"
type input "OFF225"
click at [702, 605] on form "Enter payment amount SGD 3,488.00 3488.00 Select Card **** 3647 Add credit card…" at bounding box center [644, 91] width 460 height 1530
click at [731, 781] on input "Continue" at bounding box center [764, 785] width 219 height 43
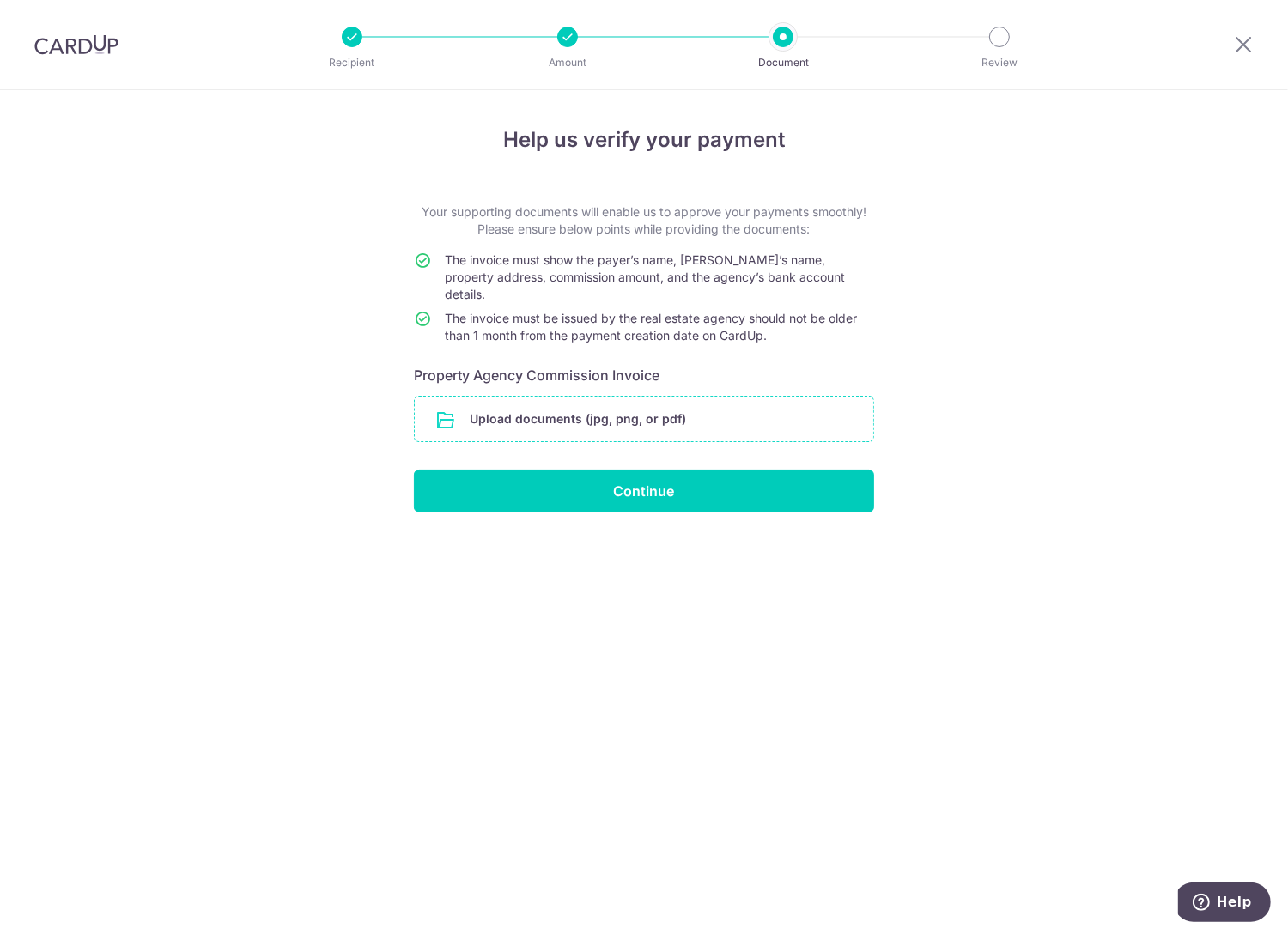
click at [617, 405] on input "file" at bounding box center [644, 418] width 458 height 44
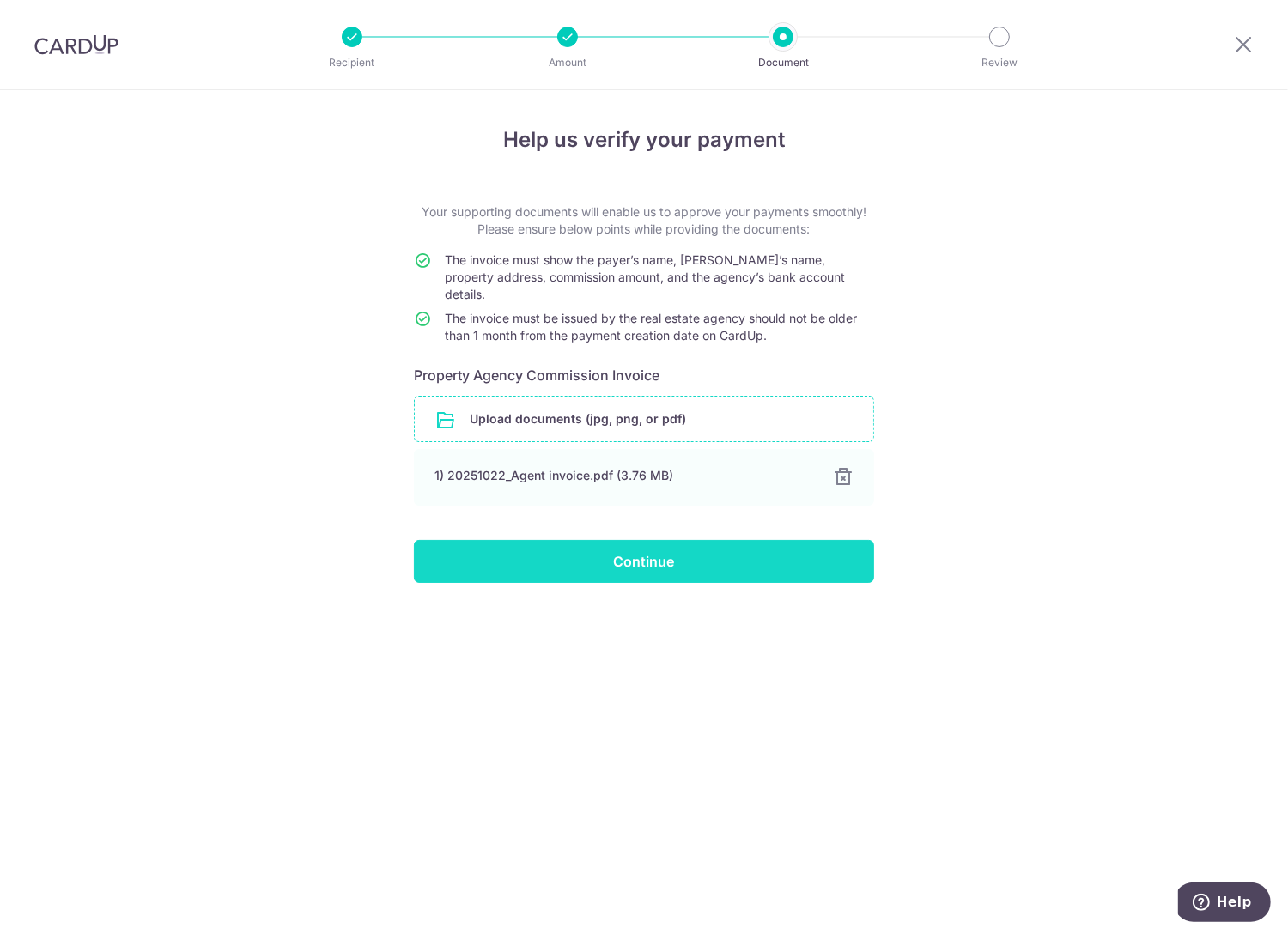
click at [738, 544] on input "Continue" at bounding box center [644, 561] width 460 height 43
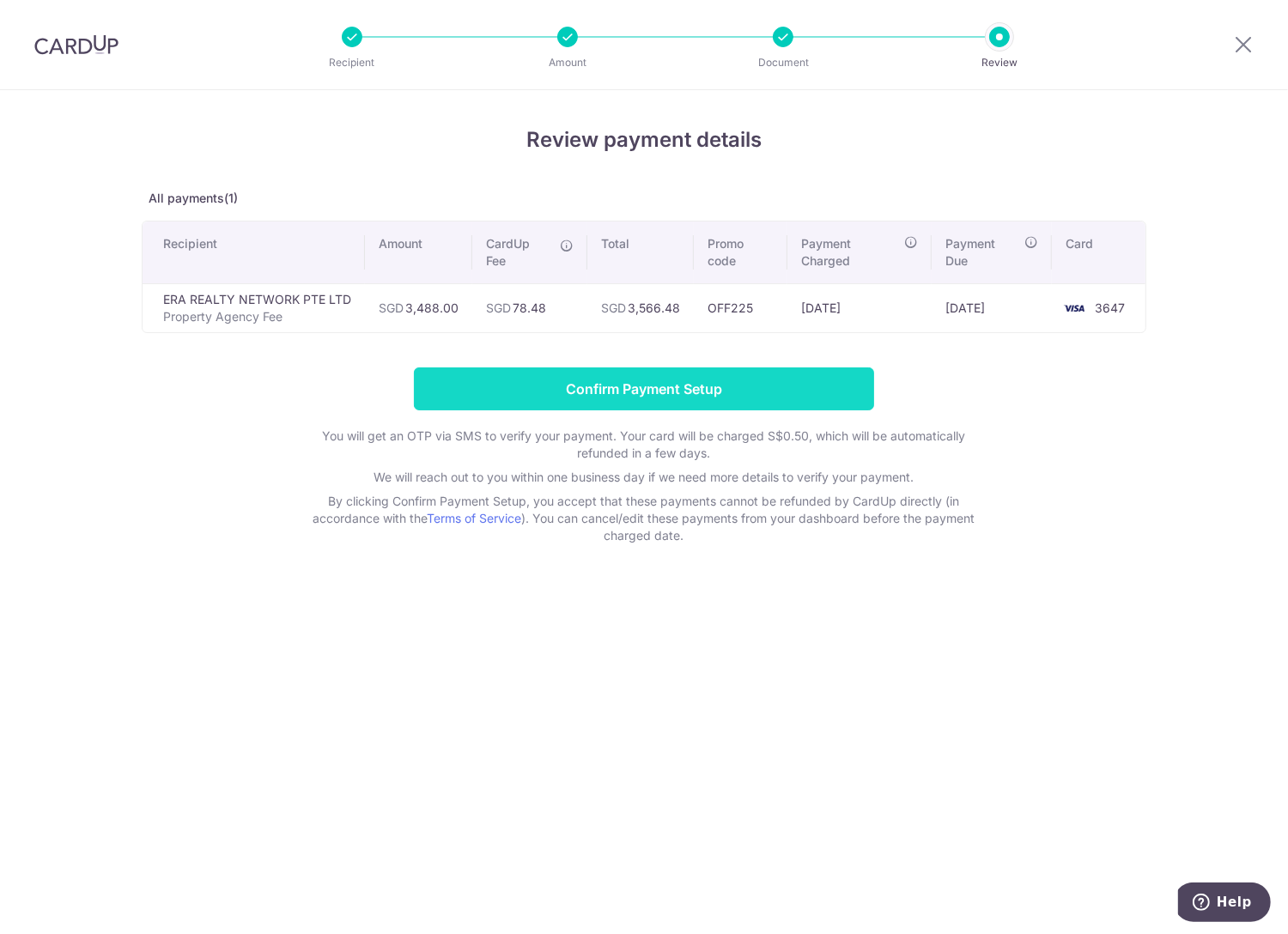
click at [660, 392] on input "Confirm Payment Setup" at bounding box center [644, 388] width 460 height 43
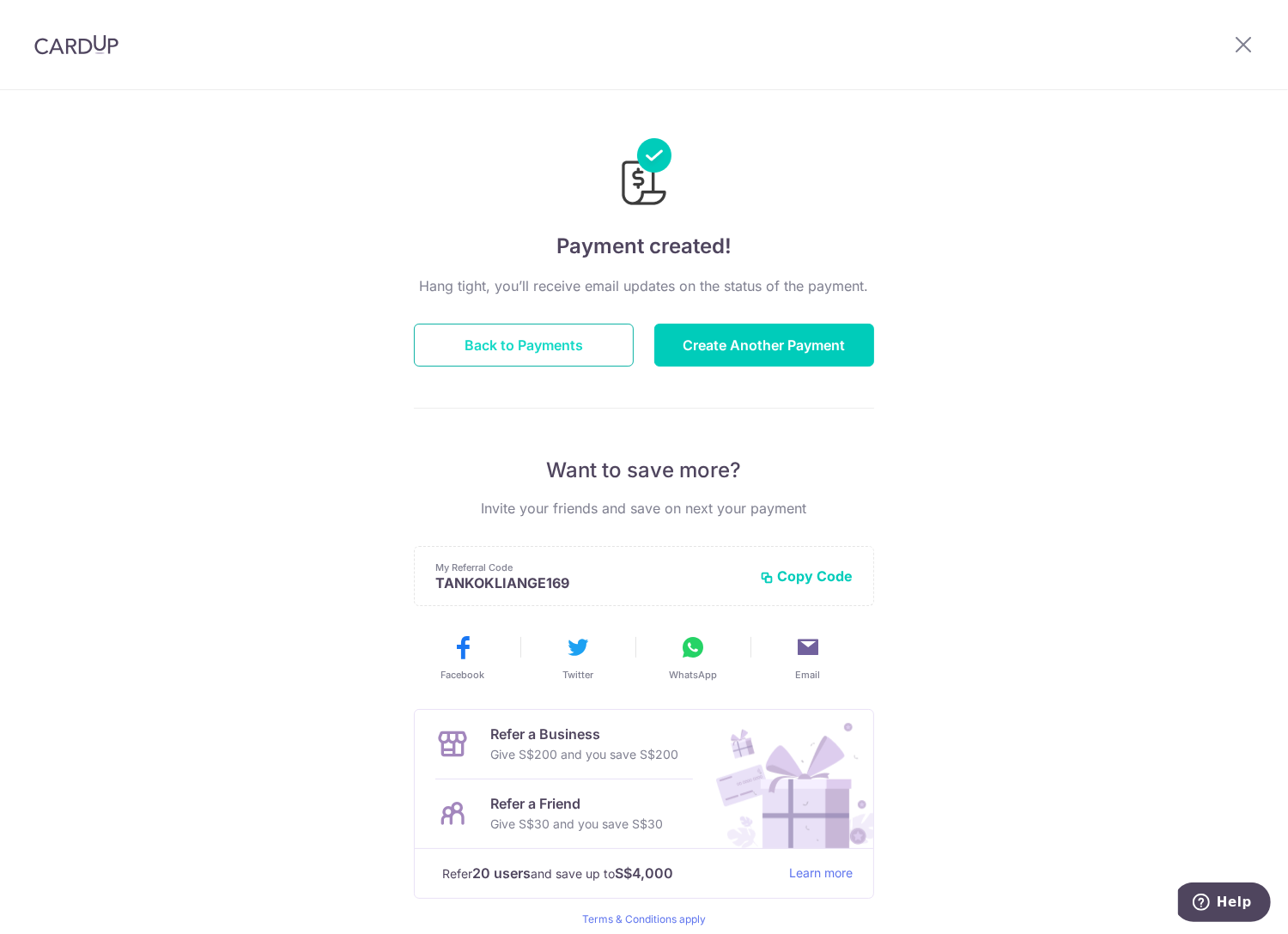
click at [523, 352] on button "Back to Payments" at bounding box center [523, 345] width 219 height 43
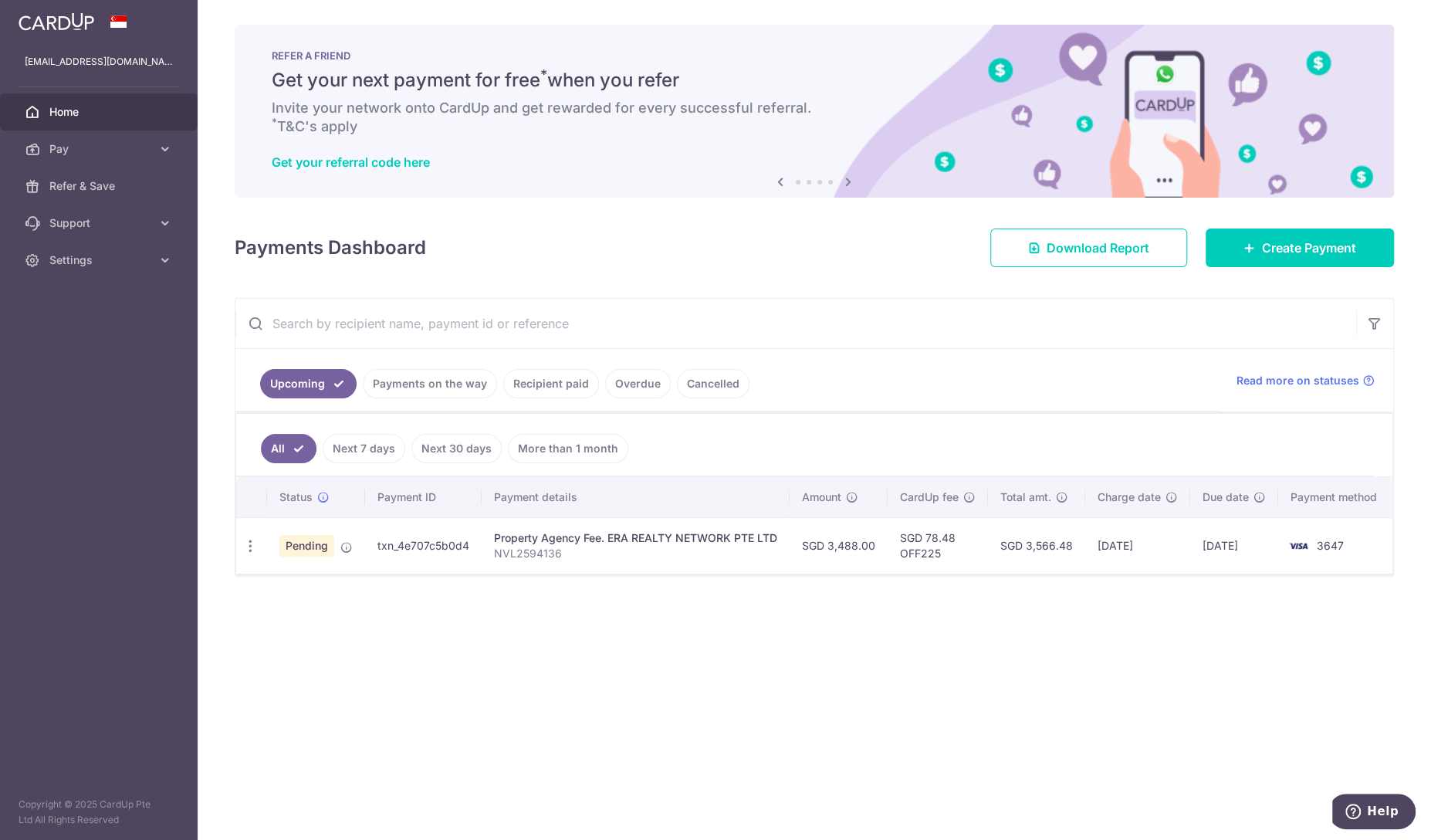
click at [627, 661] on div "× Pause Schedule Pause all future payments in this series Pause just this one p…" at bounding box center [813, 420] width 1233 height 840
click at [78, 261] on span "Settings" at bounding box center [100, 260] width 102 height 16
click at [66, 335] on span "Logout" at bounding box center [100, 334] width 102 height 16
